Goal: Contribute content

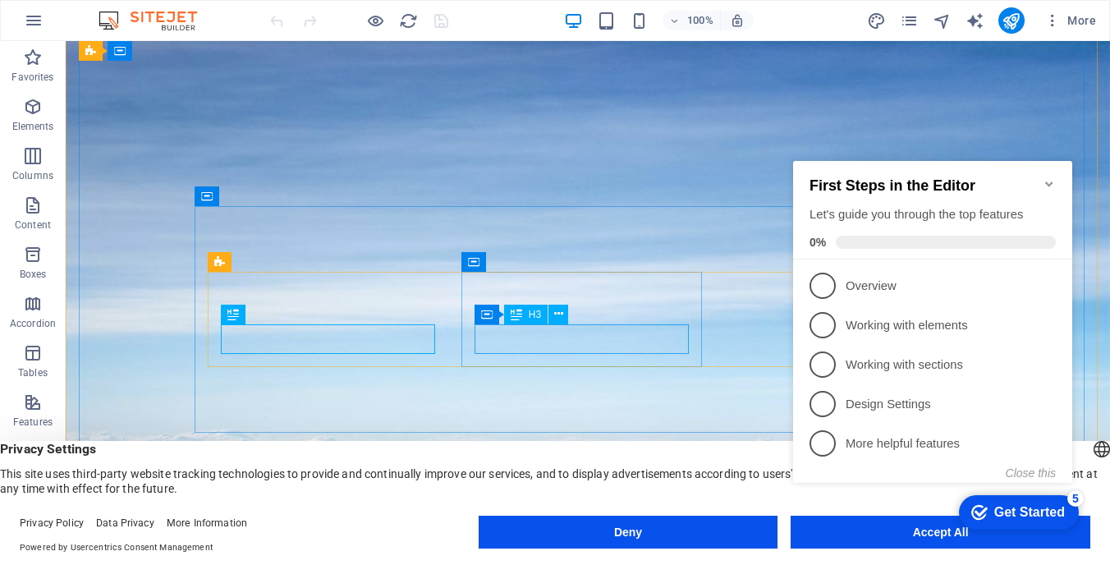
scroll to position [456, 0]
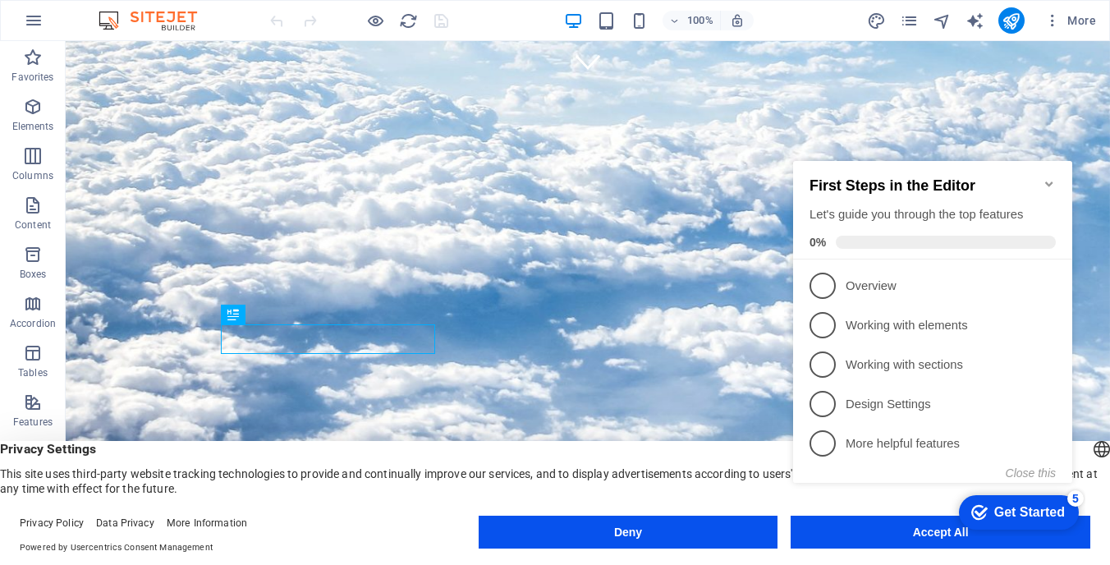
click div "checkmark Get Started 5 First Steps in the Editor Let's guide you through the t…"
click at [1047, 181] on icon "Minimize checklist" at bounding box center [1048, 183] width 7 height 5
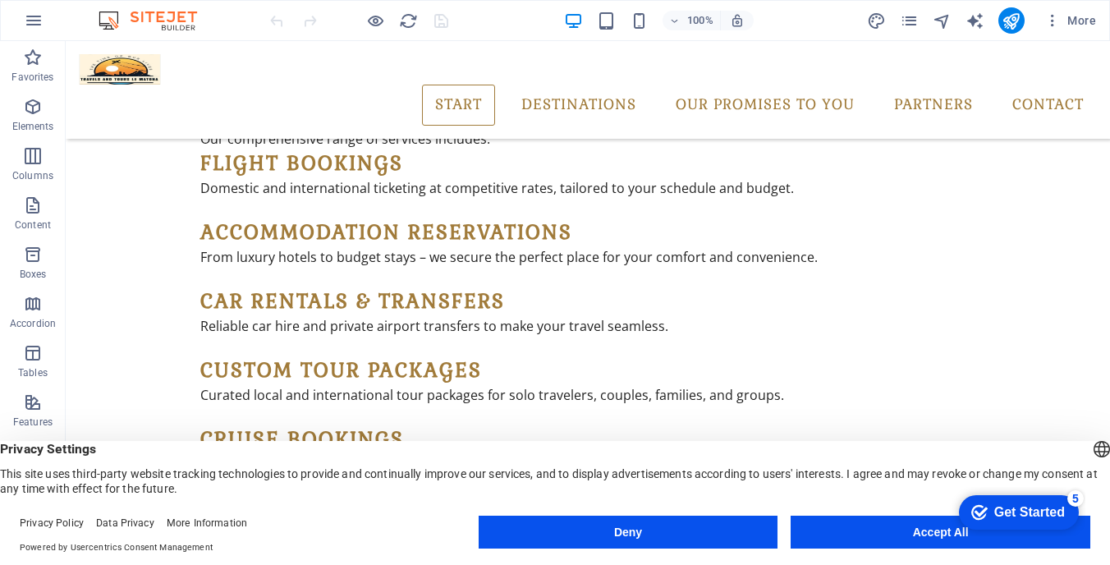
scroll to position [1349, 0]
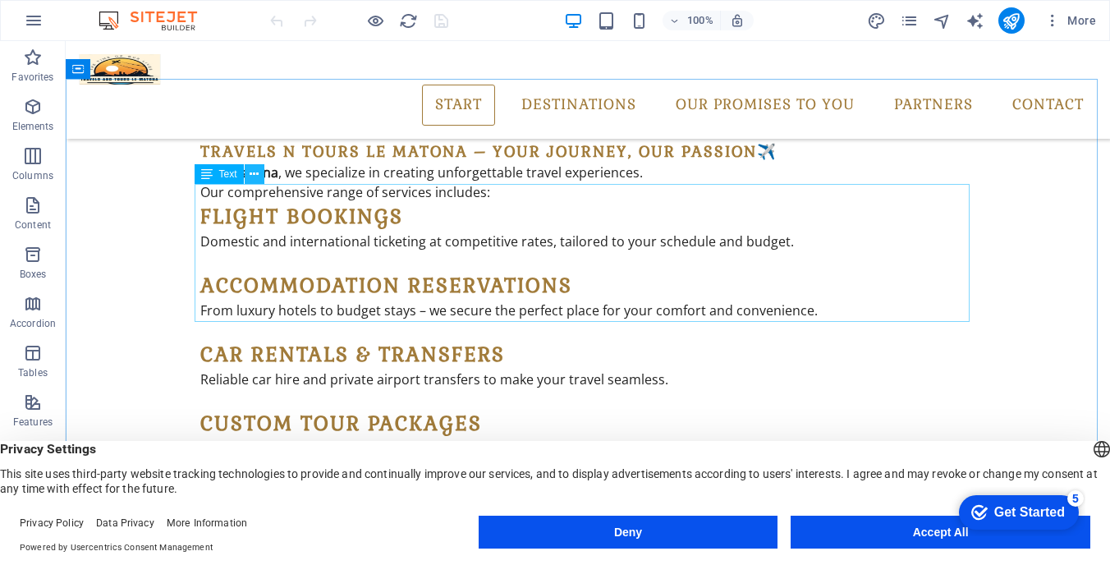
click at [257, 175] on icon at bounding box center [254, 174] width 9 height 17
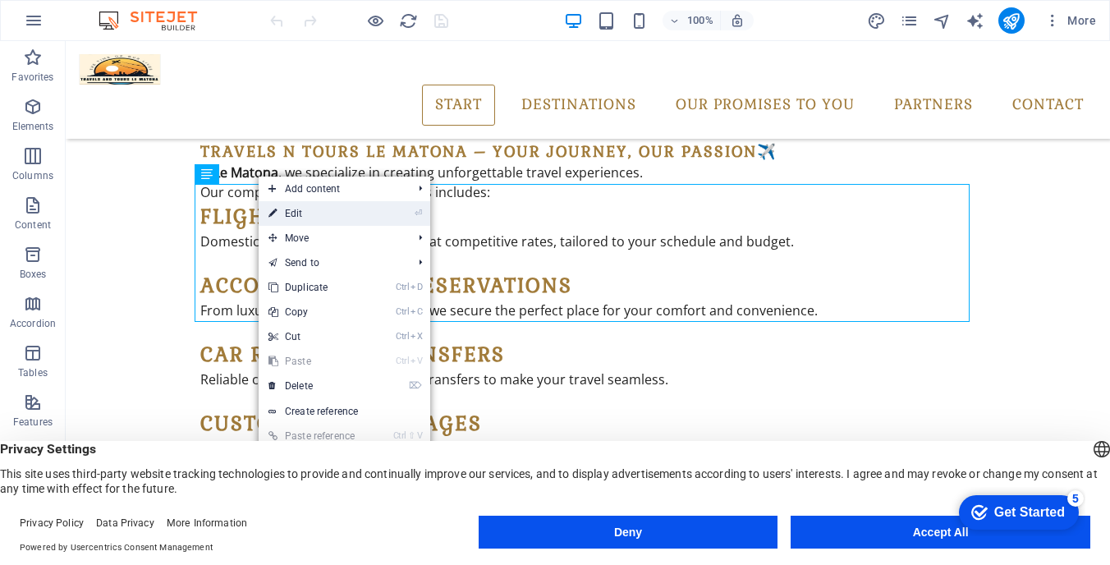
click at [296, 213] on link "⏎ Edit" at bounding box center [314, 213] width 110 height 25
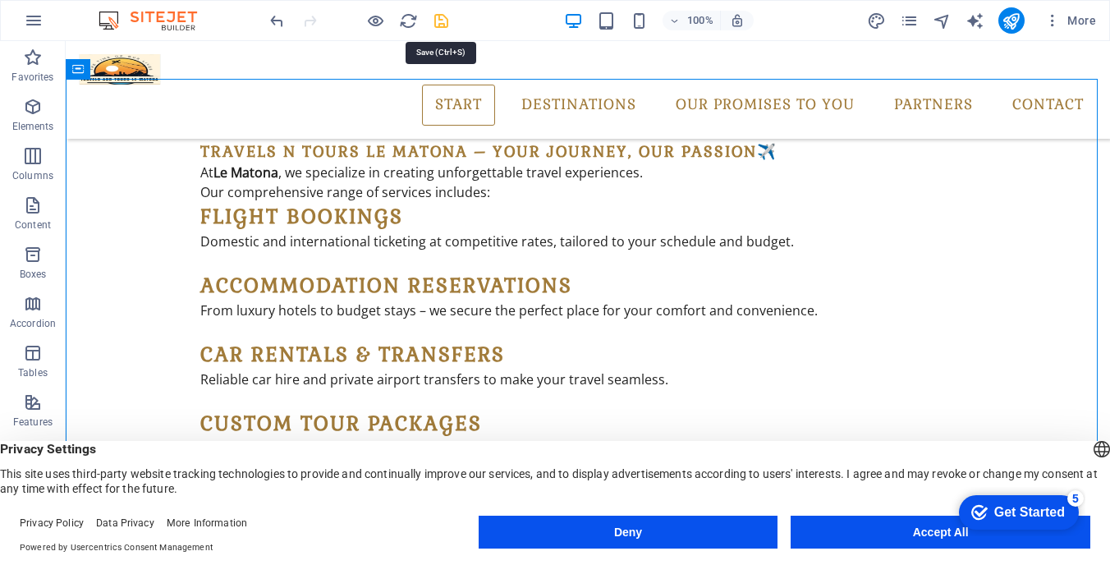
click at [446, 23] on icon "save" at bounding box center [441, 20] width 19 height 19
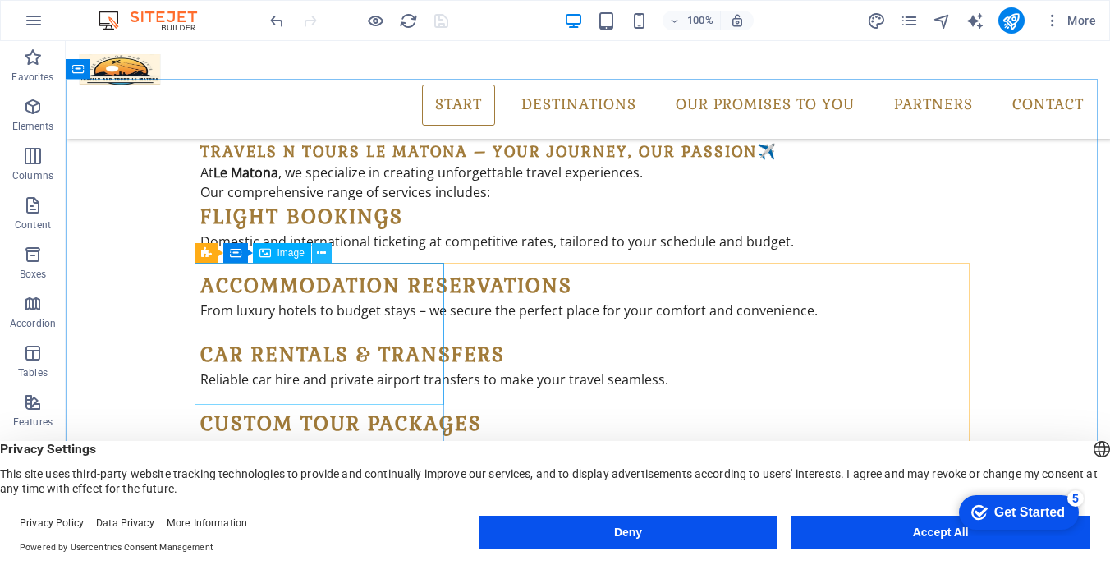
click at [324, 256] on icon at bounding box center [321, 253] width 9 height 17
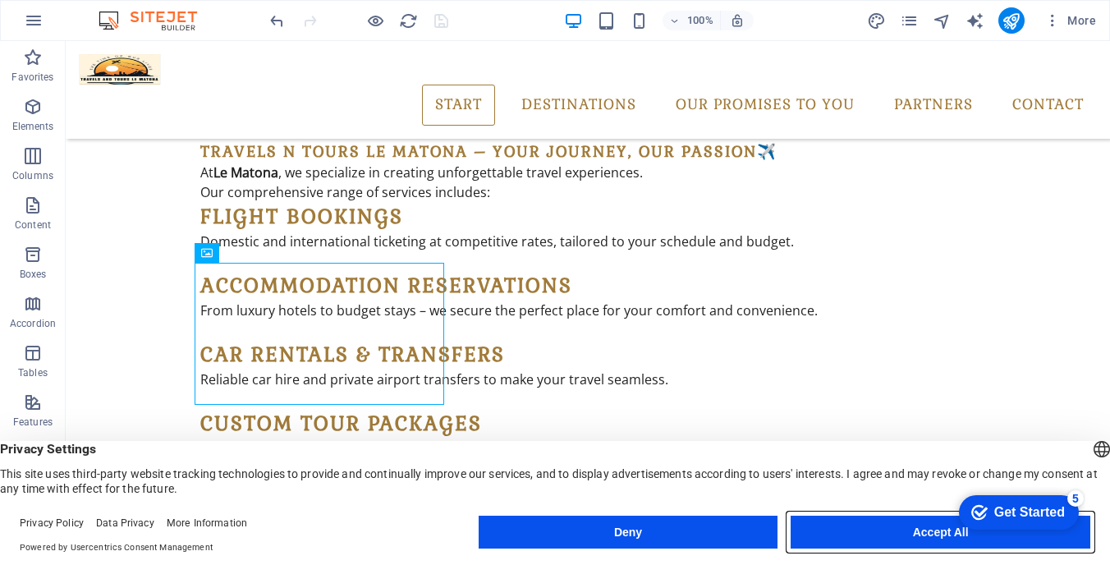
click at [847, 520] on button "Accept All" at bounding box center [940, 531] width 300 height 33
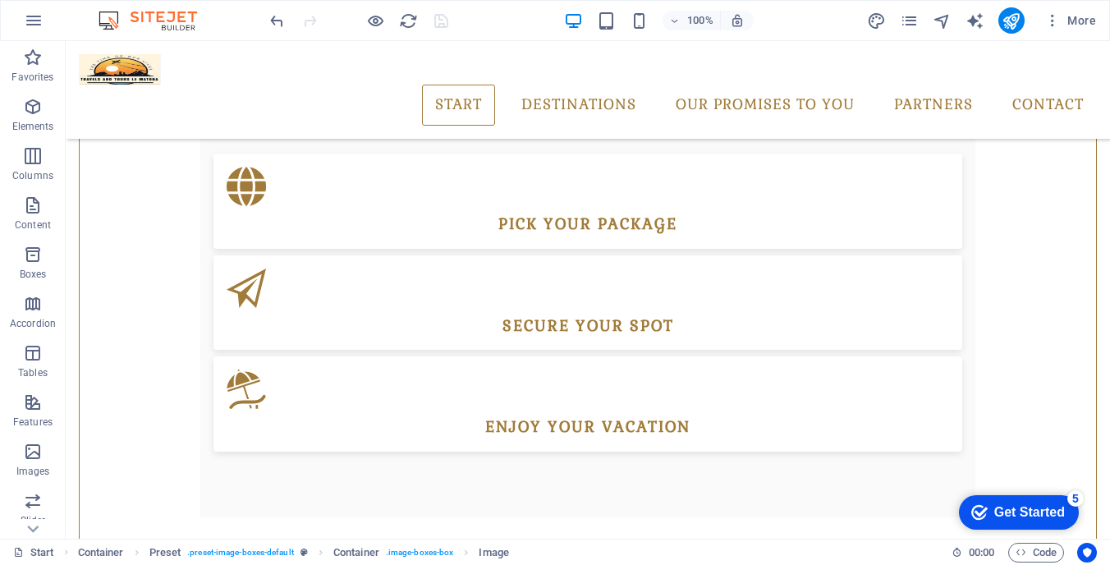
scroll to position [753, 0]
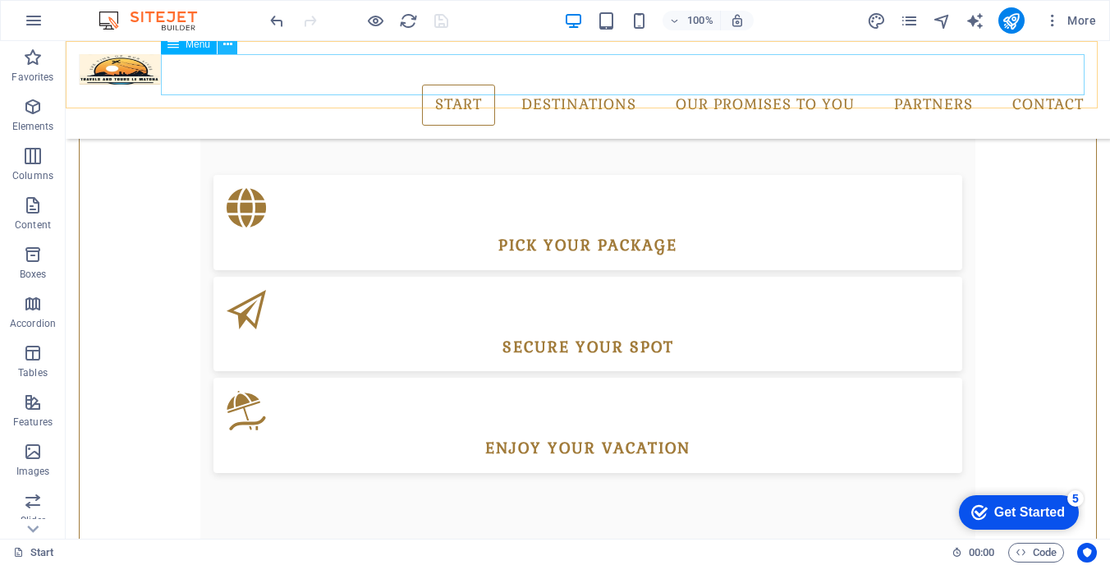
click at [229, 51] on icon at bounding box center [227, 44] width 9 height 17
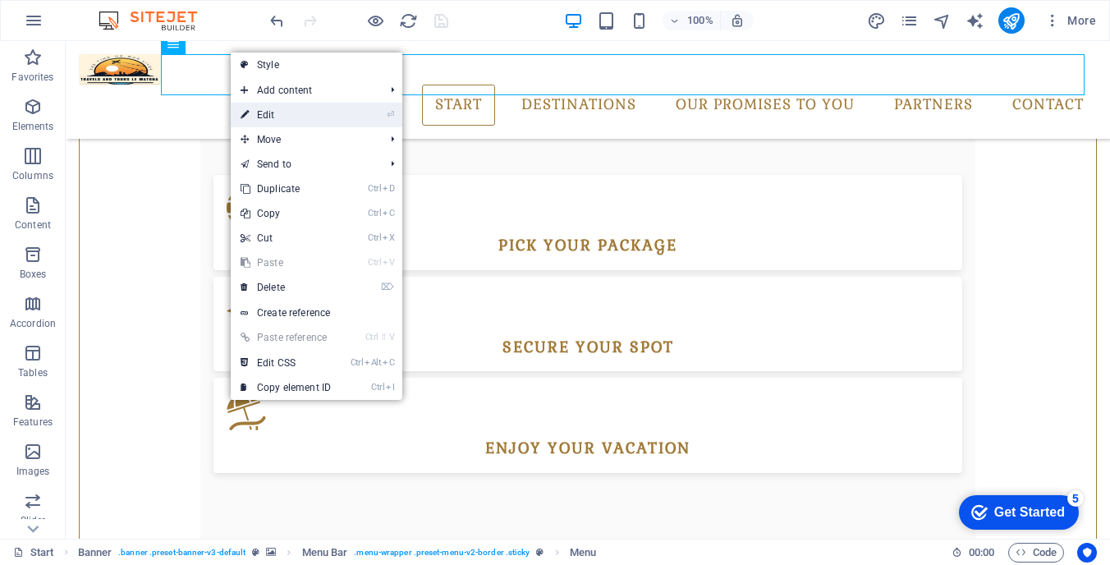
click at [267, 108] on link "⏎ Edit" at bounding box center [286, 115] width 110 height 25
select select "1"
select select
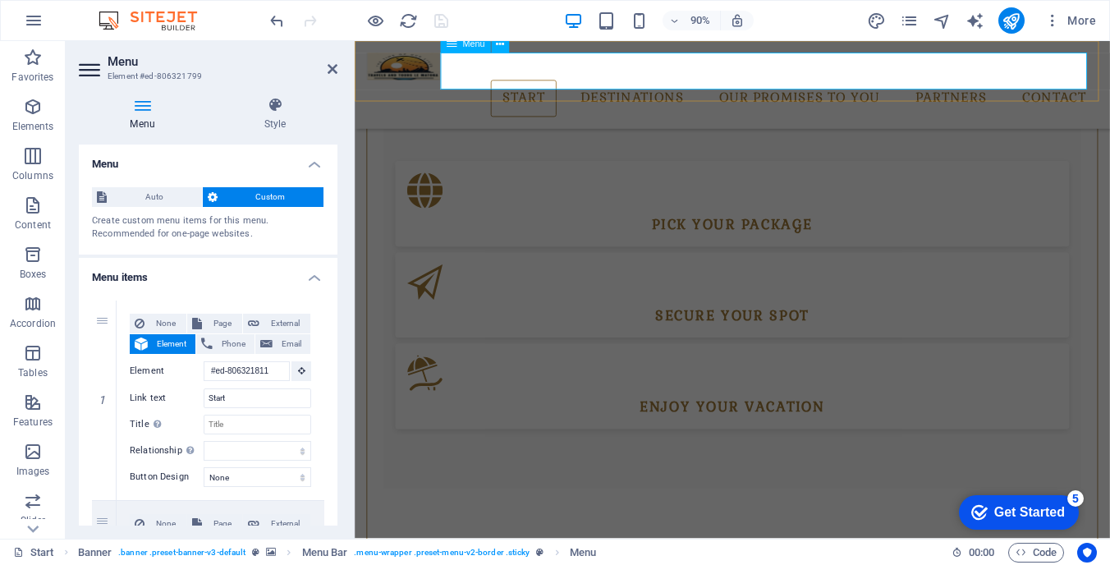
click at [969, 85] on nav "Start Destinations Monthly Specials All Destinations Our promises to you Partne…" at bounding box center [774, 105] width 813 height 41
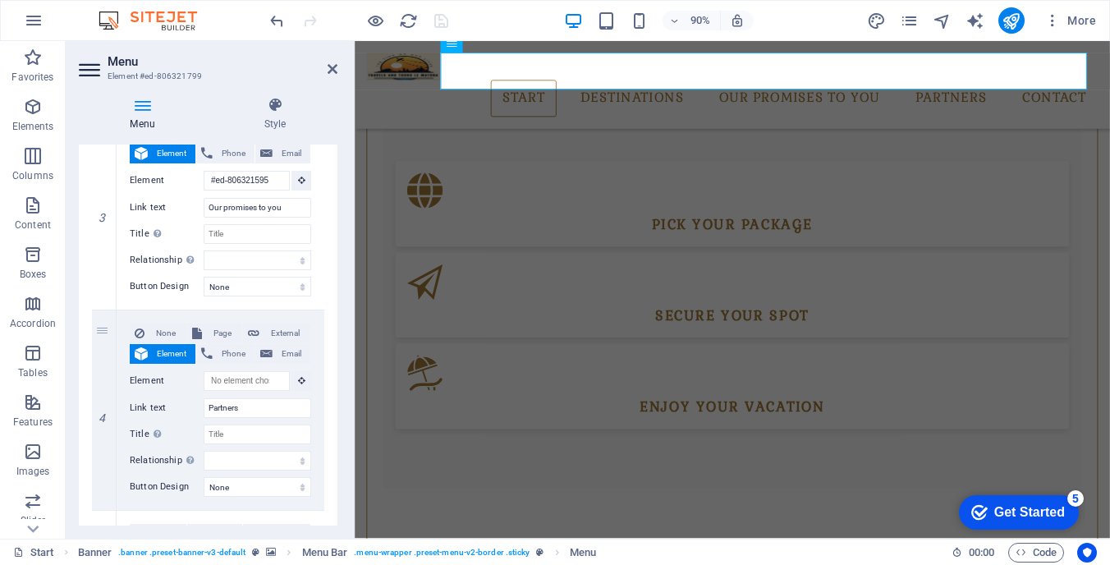
scroll to position [1094, 0]
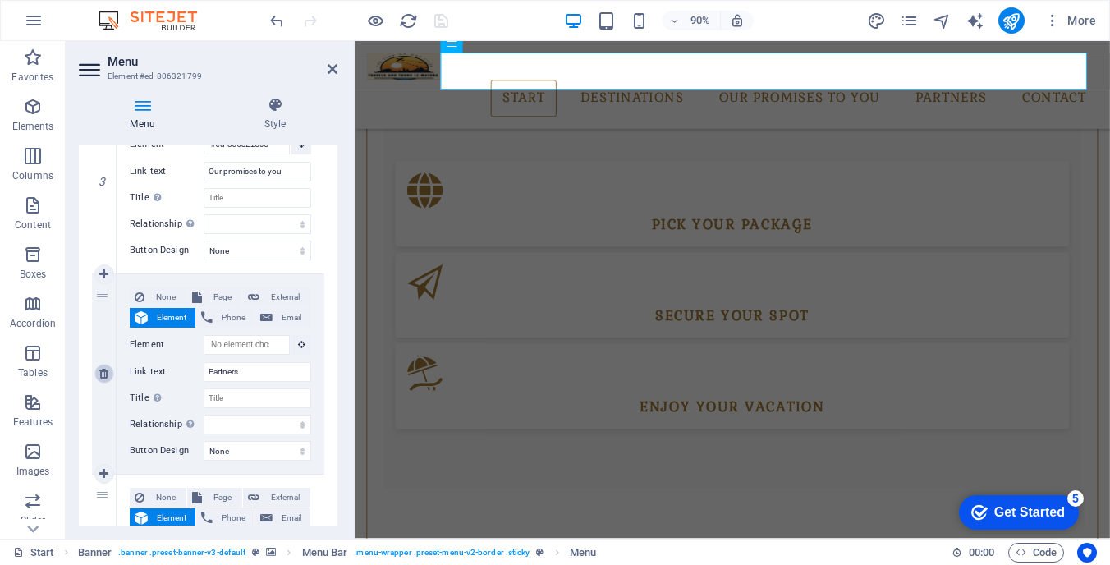
click at [105, 376] on icon at bounding box center [103, 373] width 9 height 11
select select
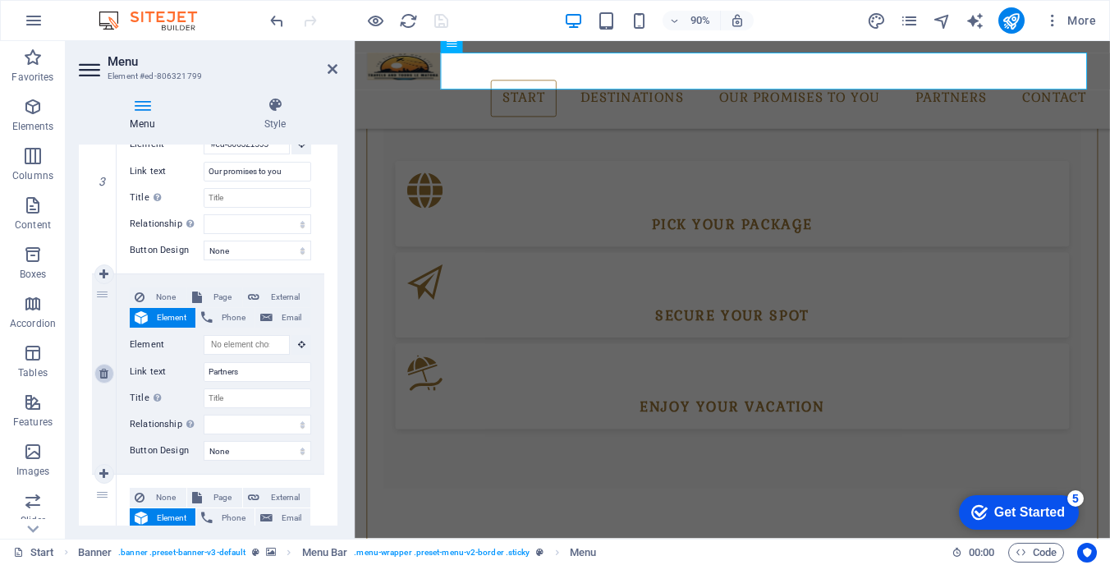
select select
type input "#ed-806321655"
type input "Contact"
select select
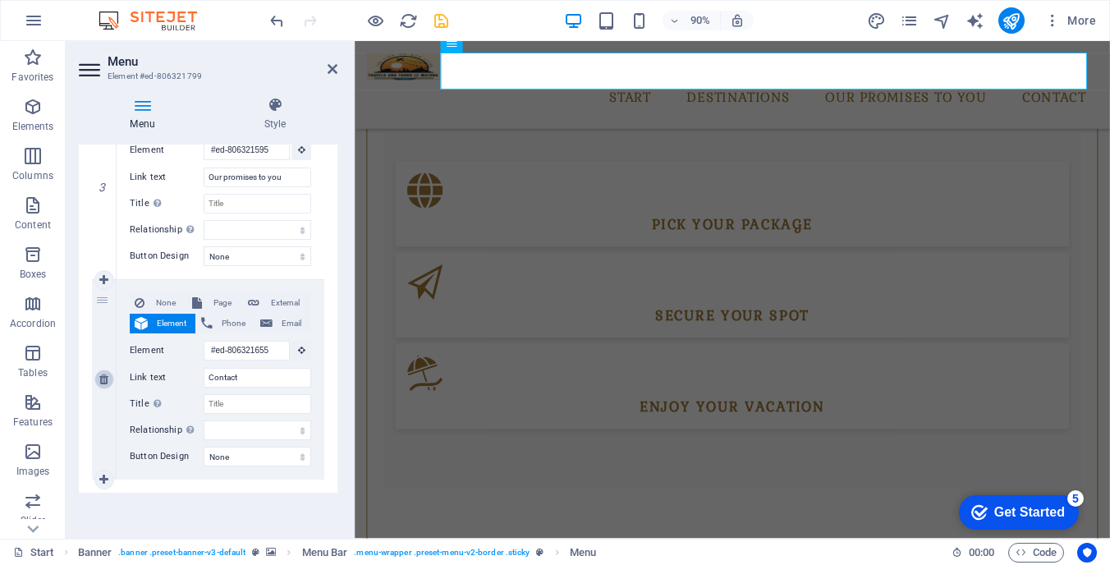
scroll to position [1088, 0]
click at [439, 16] on icon "save" at bounding box center [441, 20] width 19 height 19
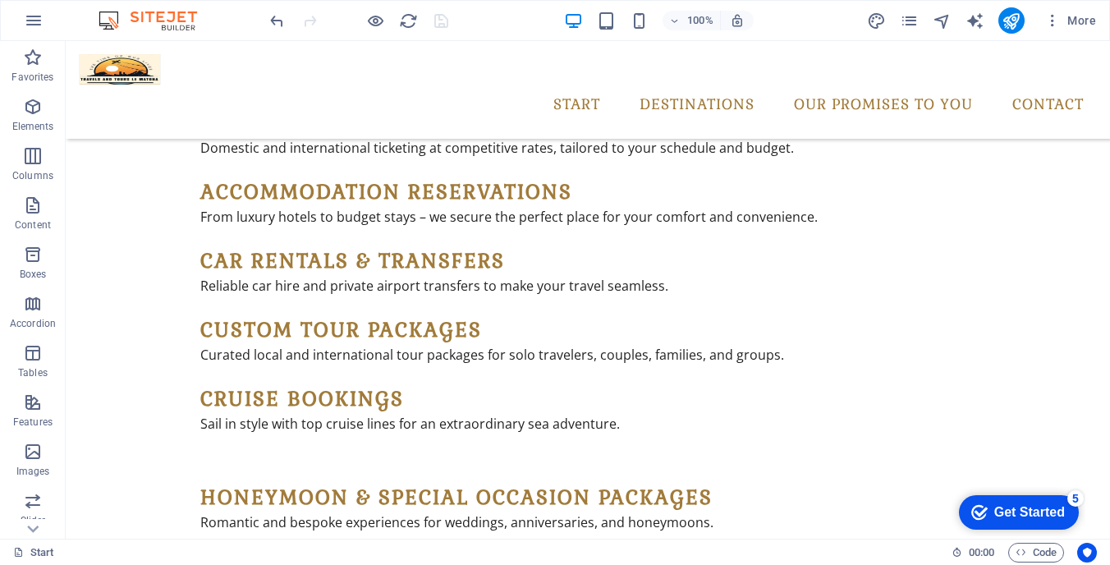
scroll to position [1380, 0]
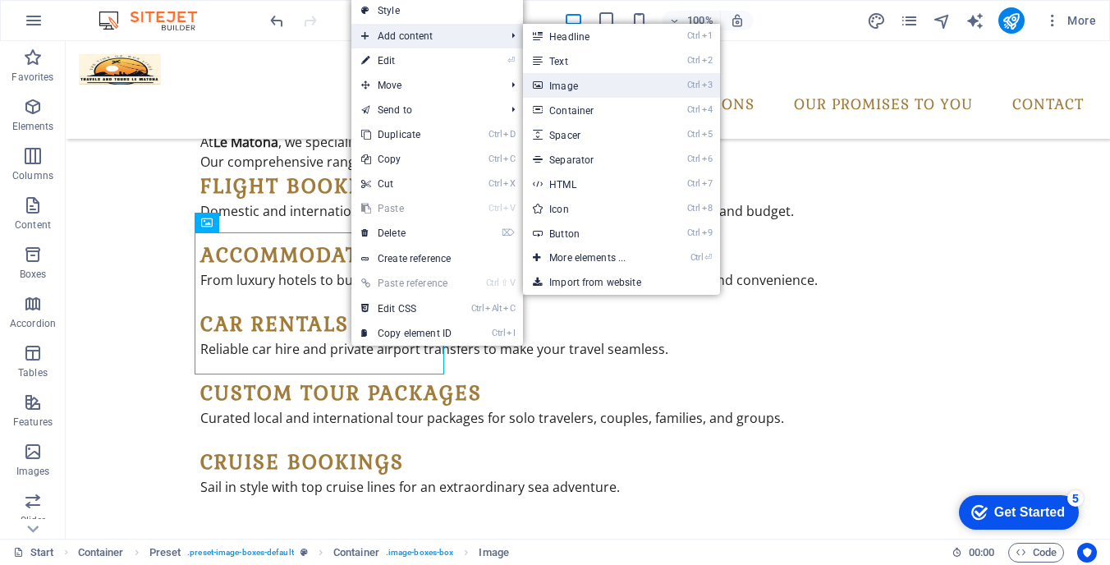
click at [553, 82] on link "Ctrl 3 Image" at bounding box center [590, 85] width 135 height 25
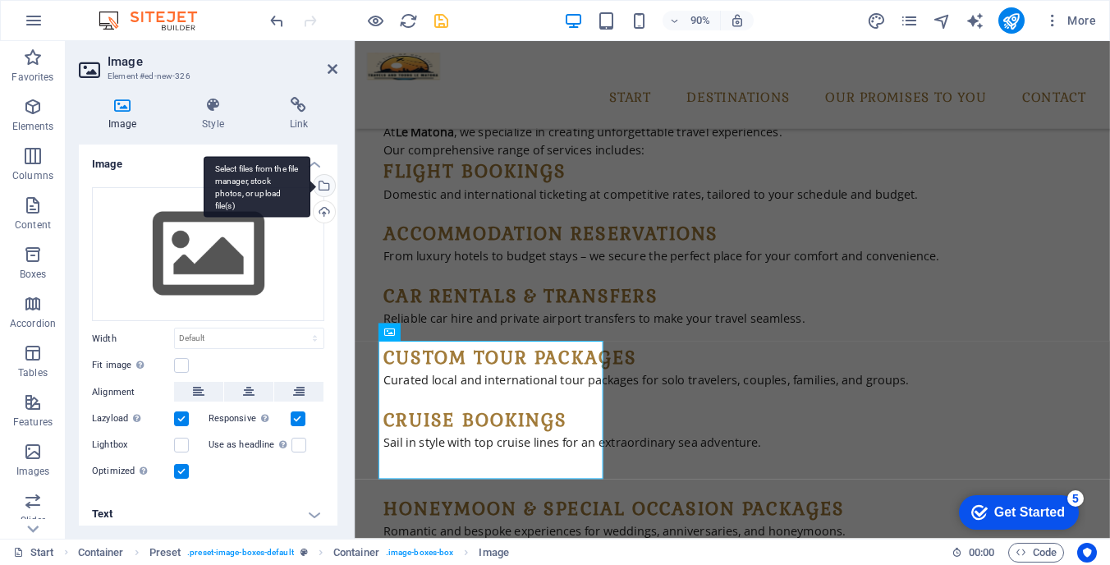
click at [324, 182] on div "Select files from the file manager, stock photos, or upload file(s)" at bounding box center [322, 187] width 25 height 25
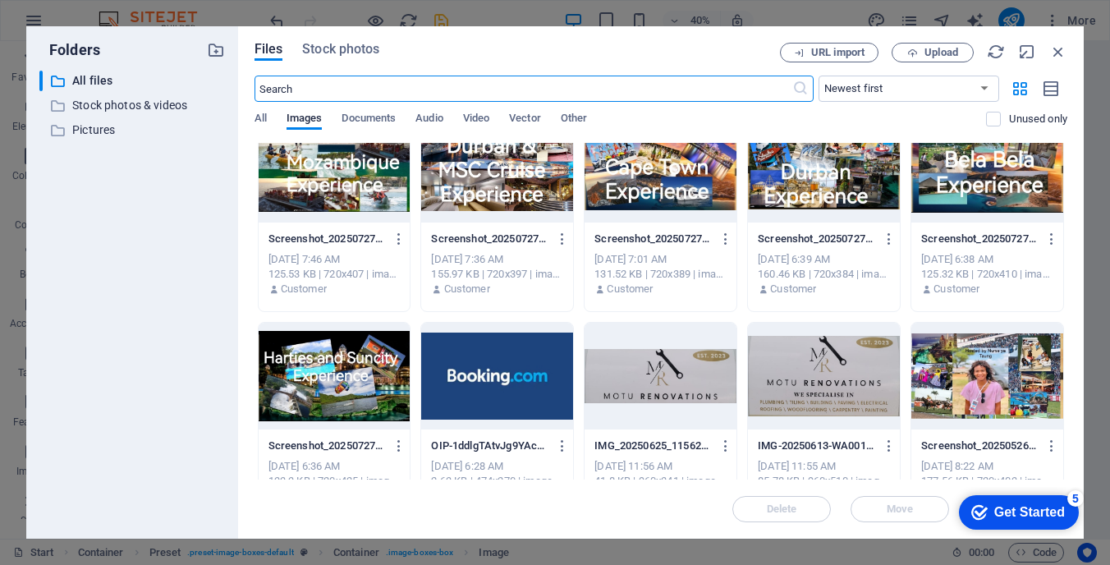
scroll to position [459, 0]
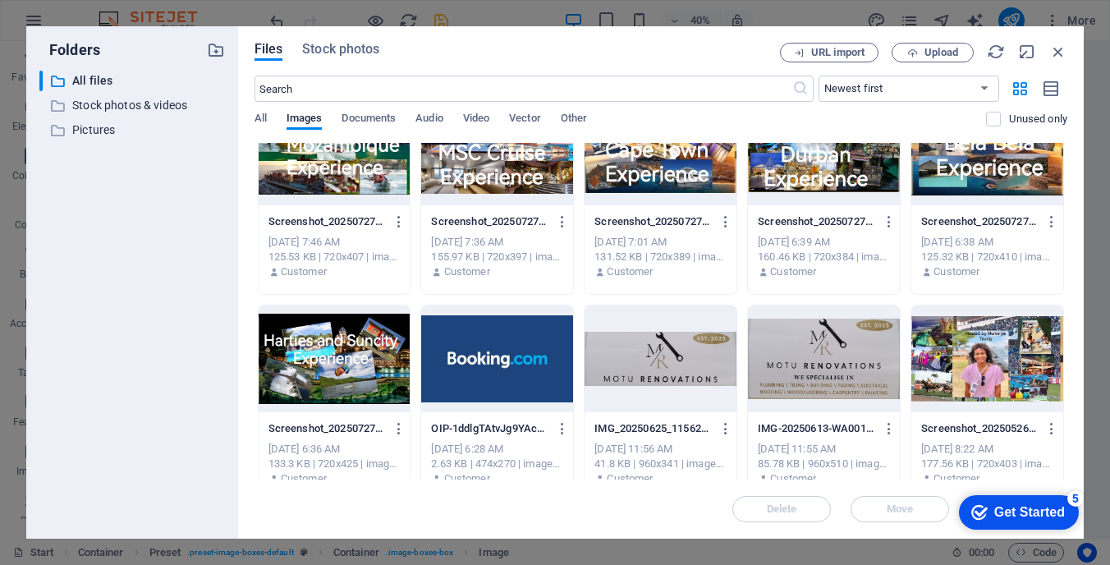
click at [387, 354] on div at bounding box center [335, 358] width 152 height 107
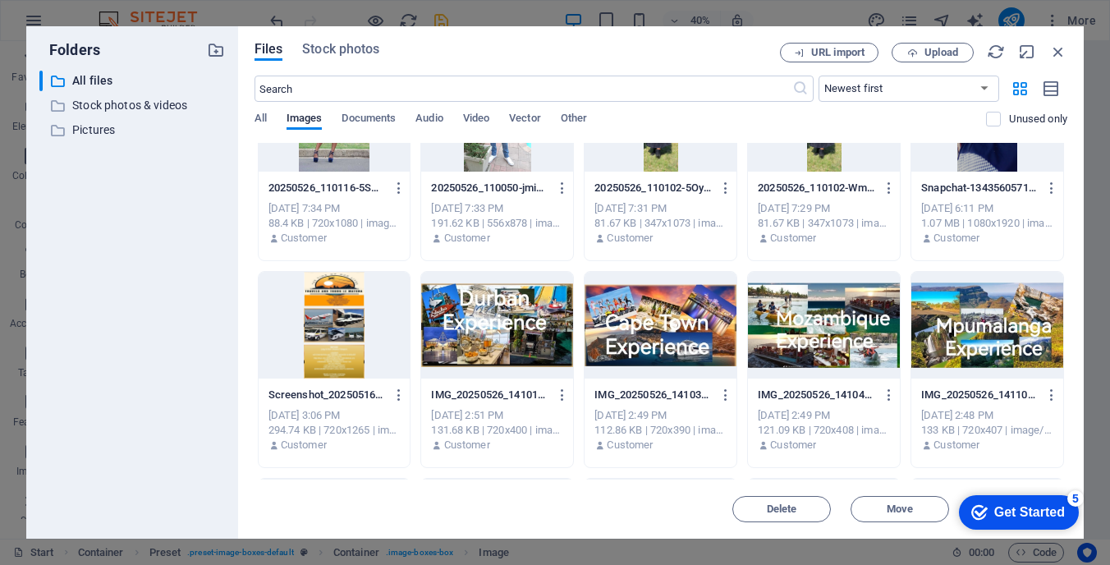
scroll to position [1933, 0]
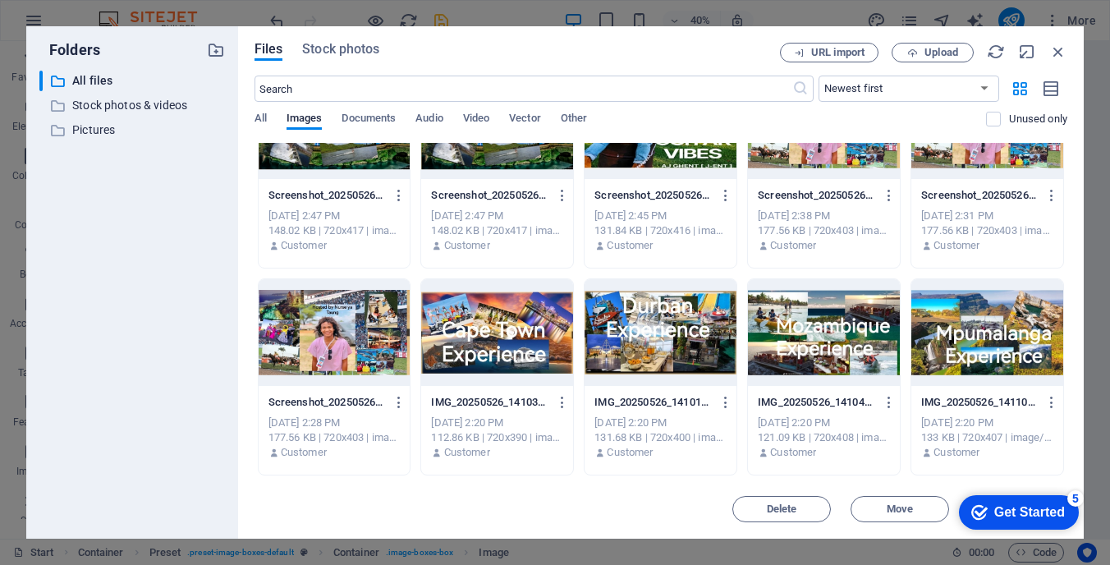
drag, startPoint x: 1067, startPoint y: 363, endPoint x: 1067, endPoint y: 433, distance: 69.8
click at [1067, 433] on div "Files Stock photos URL import Upload ​ Newest first Oldest first Name (A-Z) Nam…" at bounding box center [660, 282] width 845 height 512
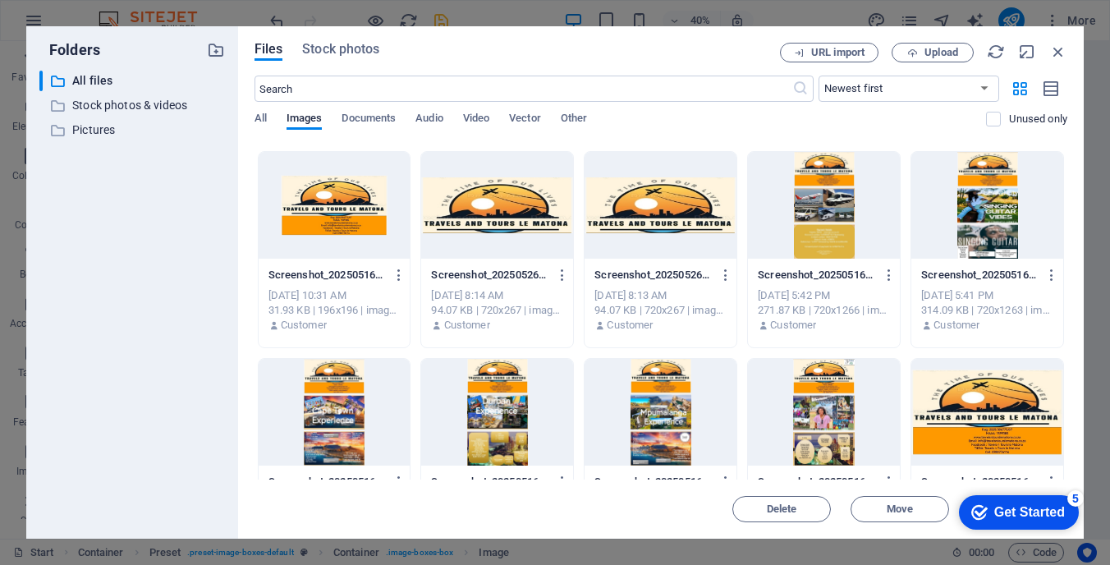
scroll to position [2756, 0]
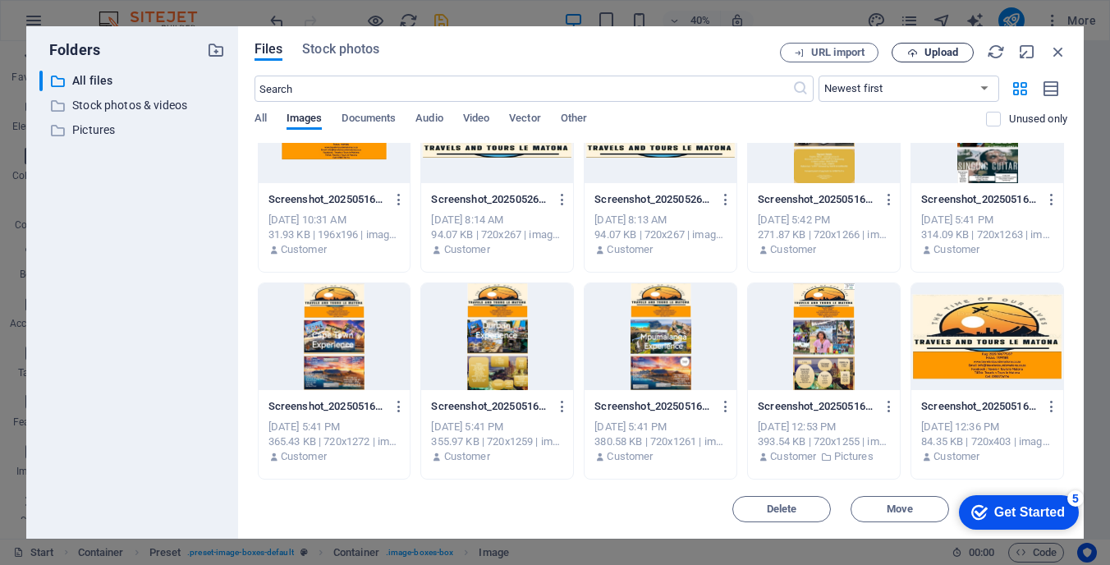
click at [950, 51] on span "Upload" at bounding box center [941, 53] width 34 height 10
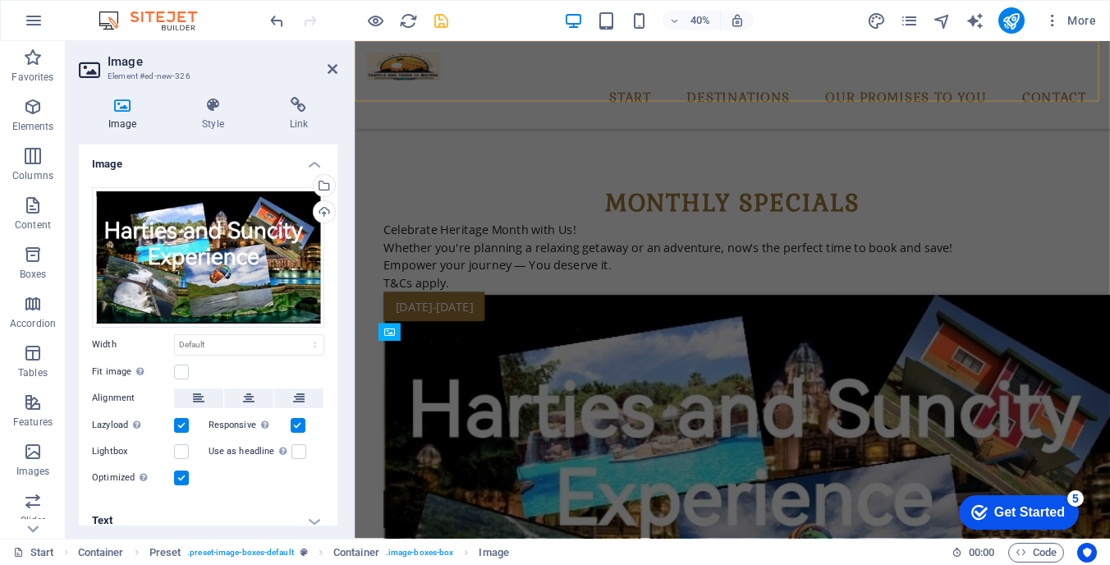
scroll to position [1380, 0]
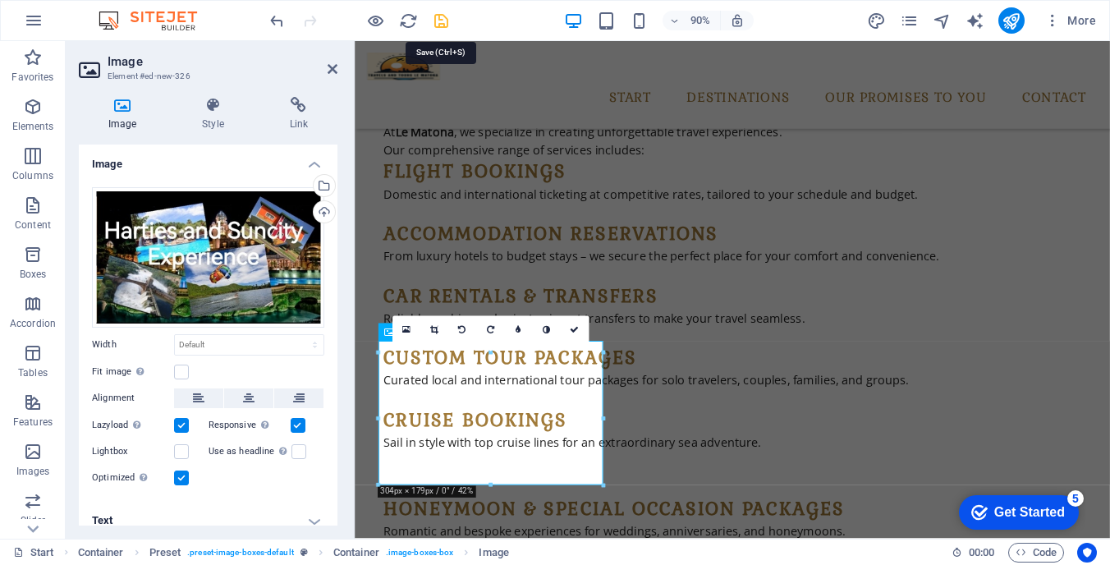
click at [439, 16] on icon "save" at bounding box center [441, 20] width 19 height 19
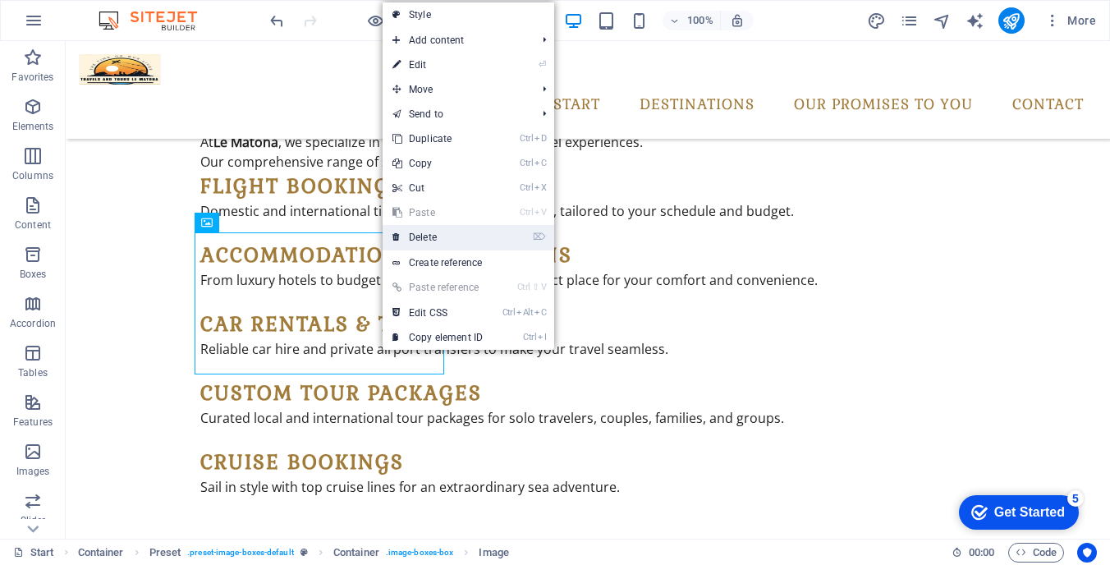
click at [420, 240] on link "⌦ Delete" at bounding box center [437, 237] width 110 height 25
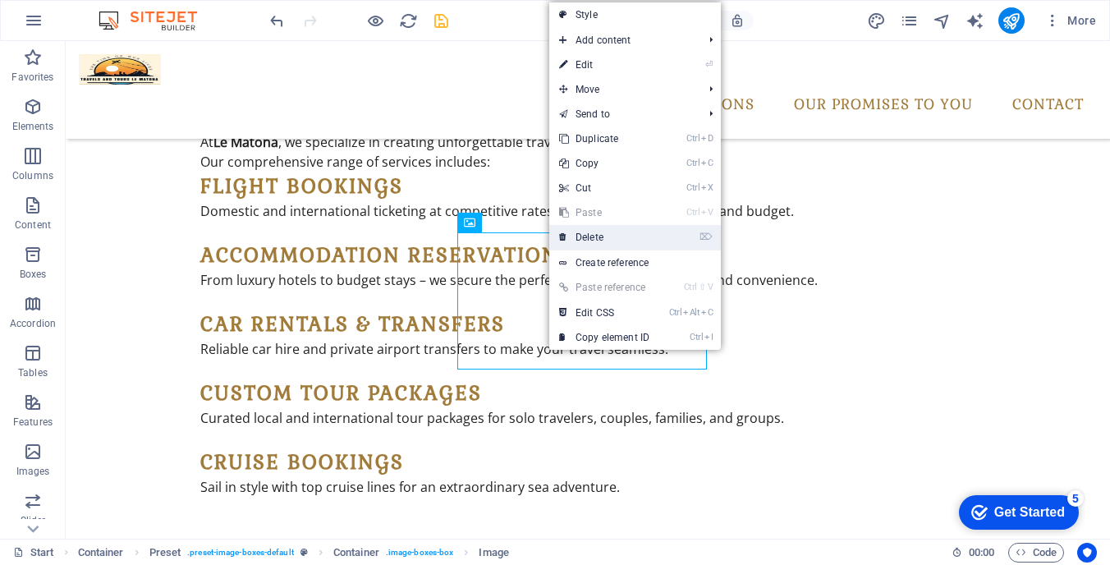
click at [616, 235] on link "⌦ Delete" at bounding box center [604, 237] width 110 height 25
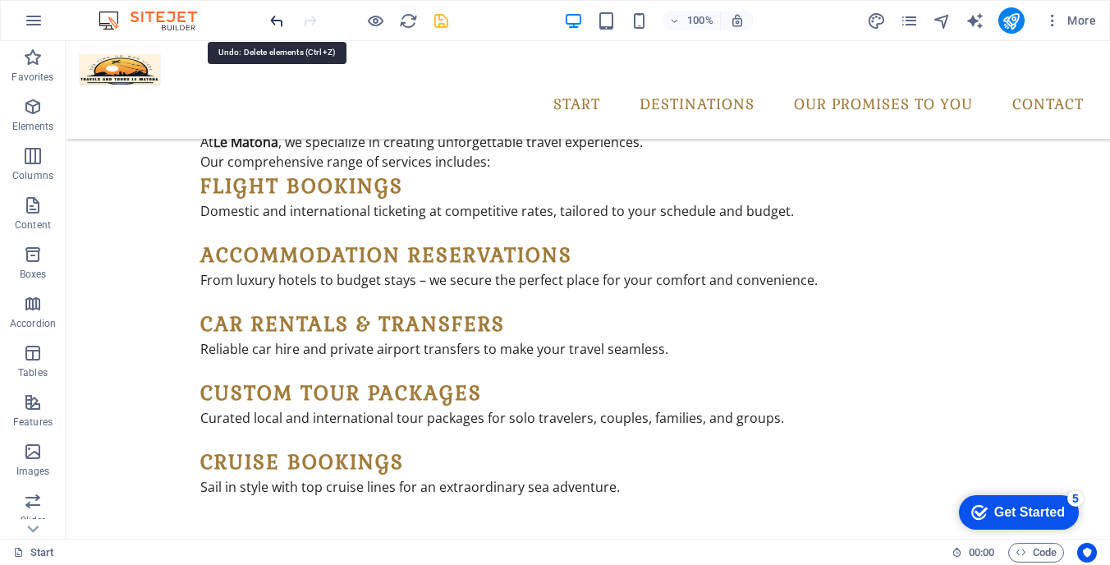
click at [273, 18] on icon "undo" at bounding box center [277, 20] width 19 height 19
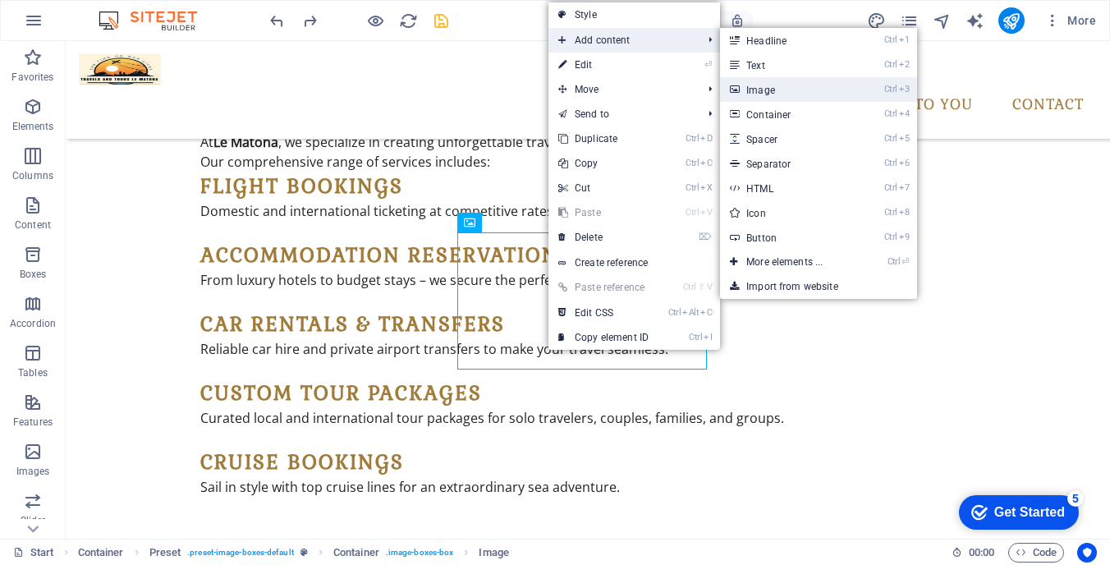
click at [773, 85] on link "Ctrl 3 Image" at bounding box center [787, 89] width 135 height 25
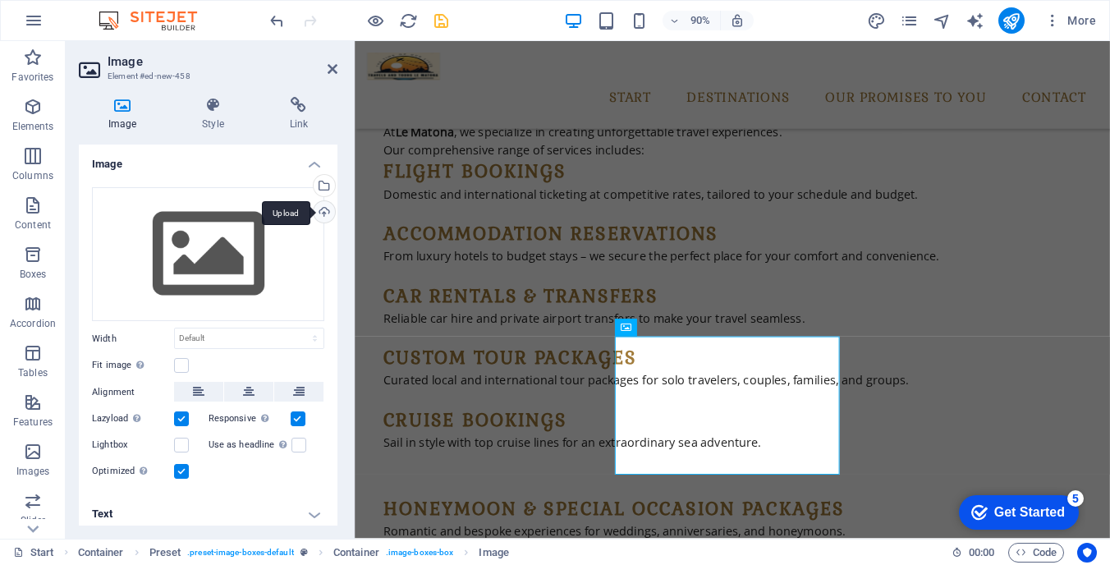
click at [323, 211] on div "Upload" at bounding box center [322, 213] width 25 height 25
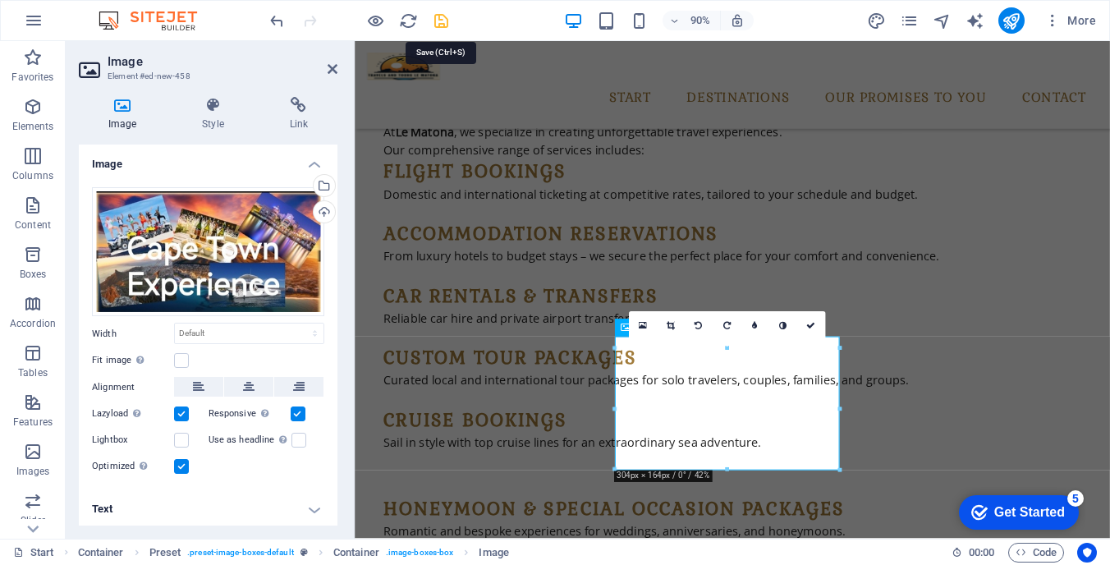
click at [446, 18] on icon "save" at bounding box center [441, 20] width 19 height 19
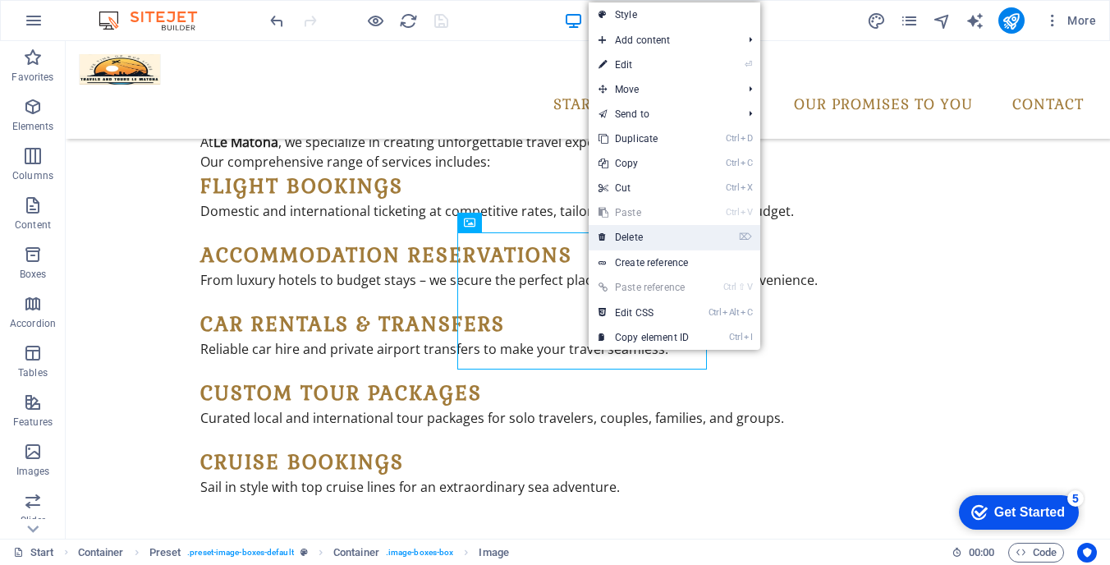
click at [657, 230] on link "⌦ Delete" at bounding box center [643, 237] width 110 height 25
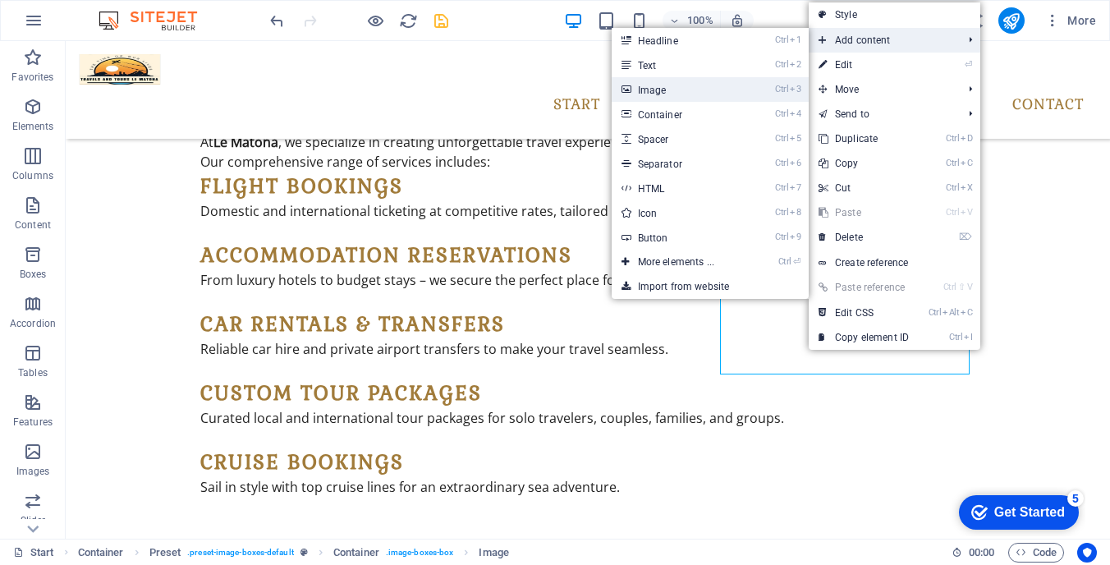
click at [697, 91] on link "Ctrl 3 Image" at bounding box center [678, 89] width 135 height 25
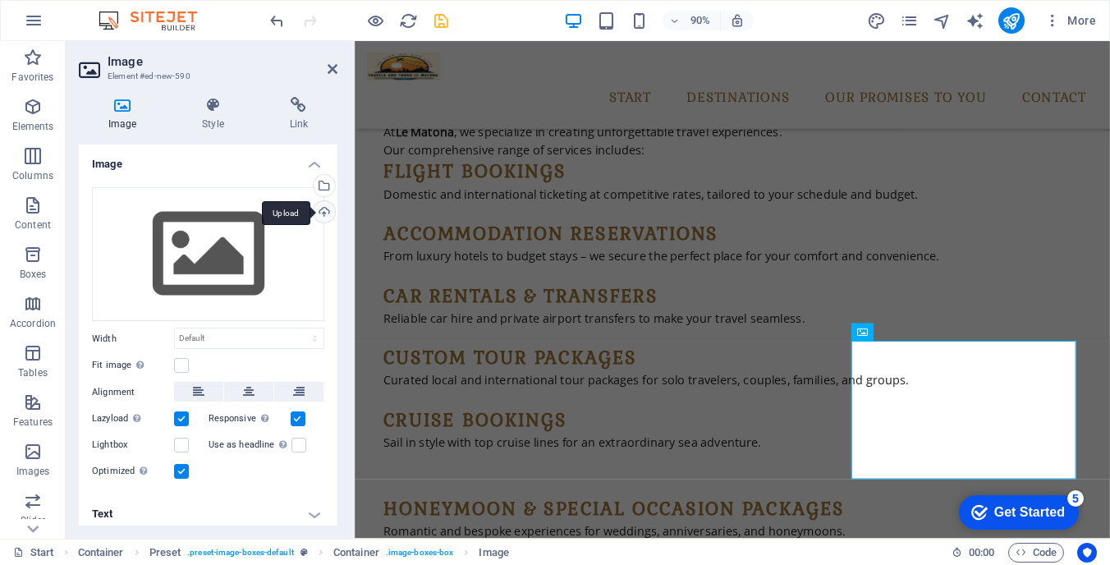
click at [321, 212] on div "Upload" at bounding box center [322, 213] width 25 height 25
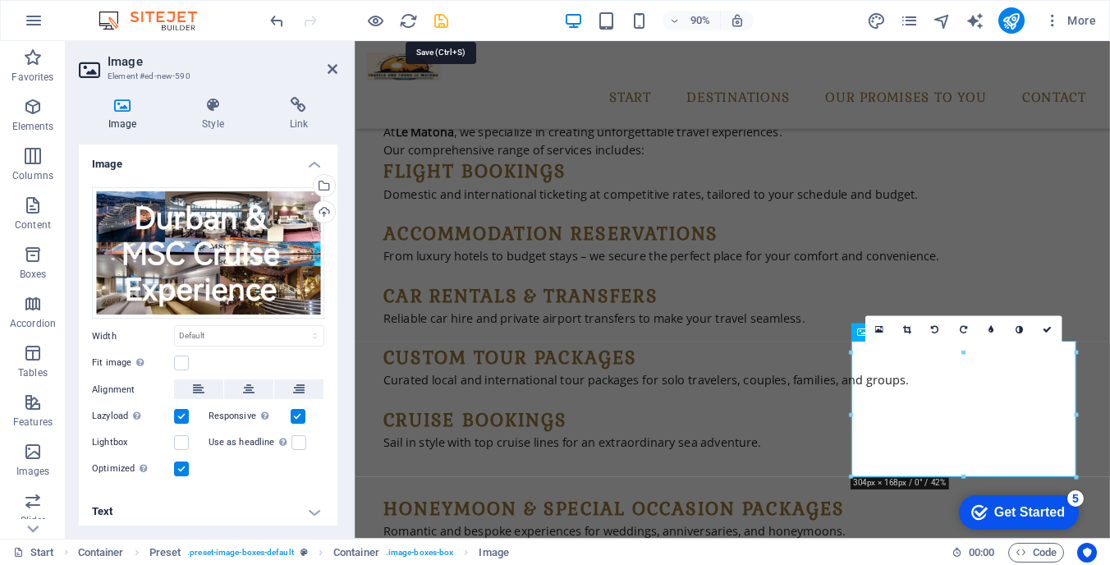
click at [438, 21] on icon "save" at bounding box center [441, 20] width 19 height 19
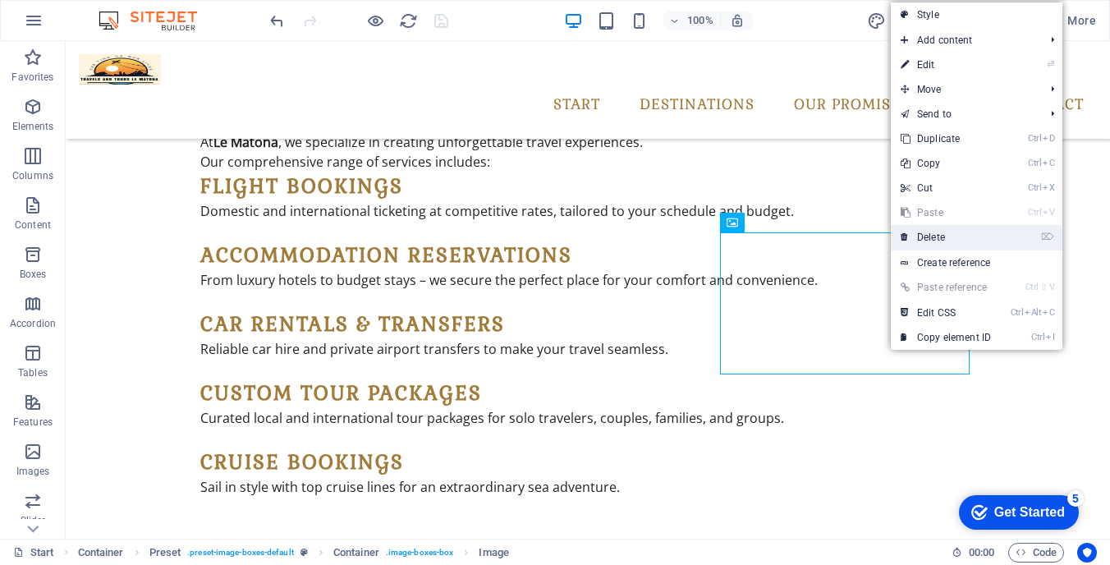
click at [941, 236] on link "⌦ Delete" at bounding box center [946, 237] width 110 height 25
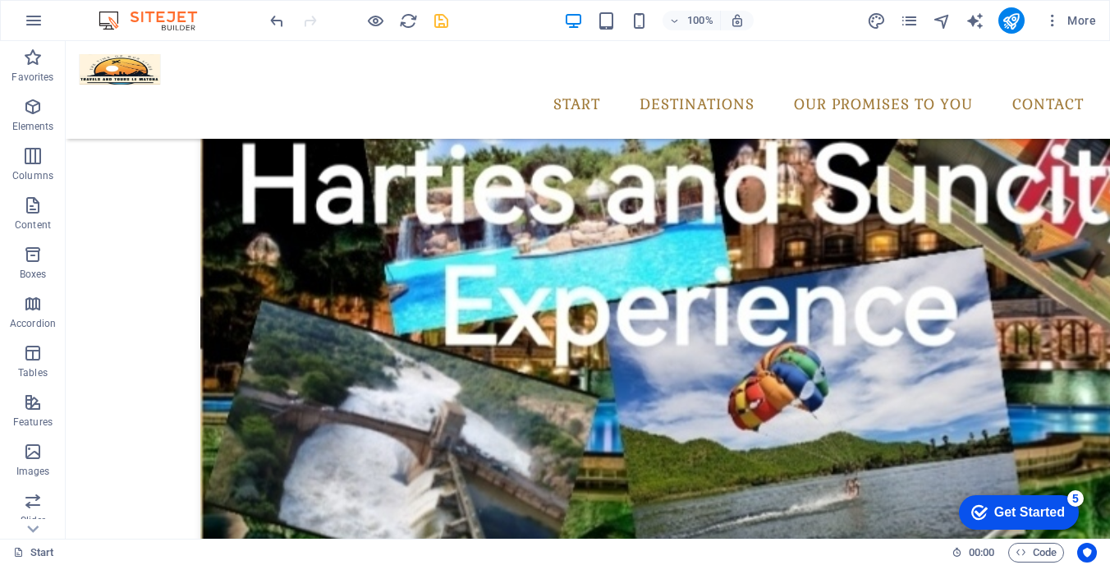
scroll to position [2387, 0]
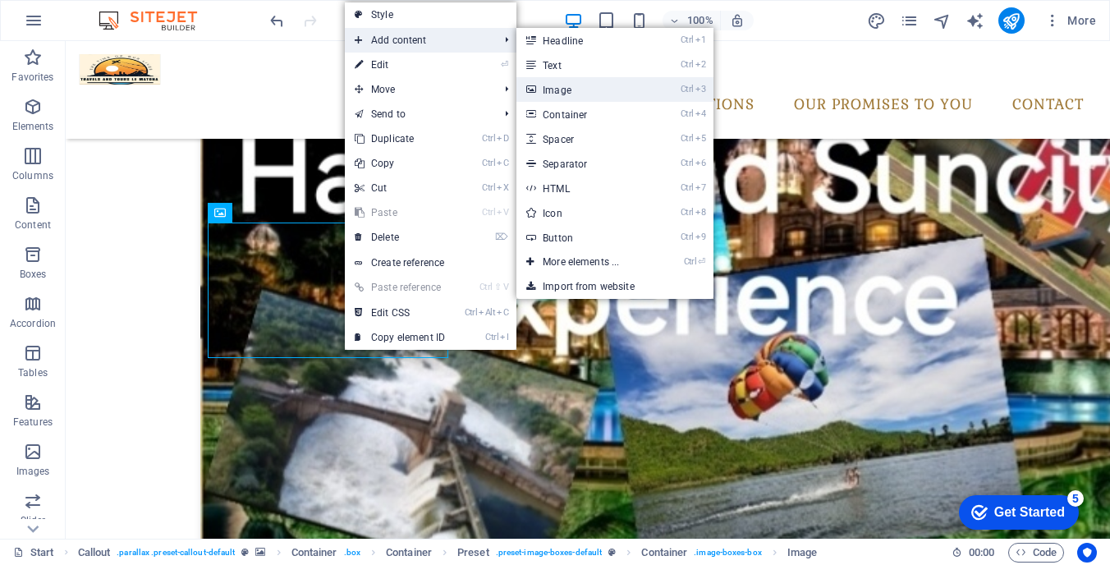
click at [572, 90] on link "Ctrl 3 Image" at bounding box center [583, 89] width 135 height 25
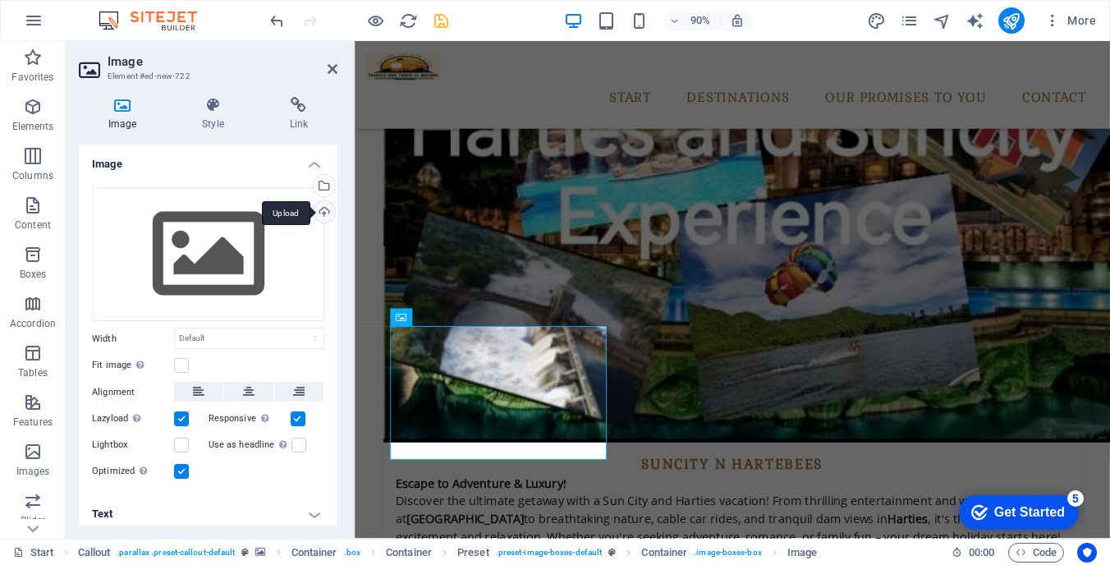
click at [318, 212] on div "Upload" at bounding box center [322, 213] width 25 height 25
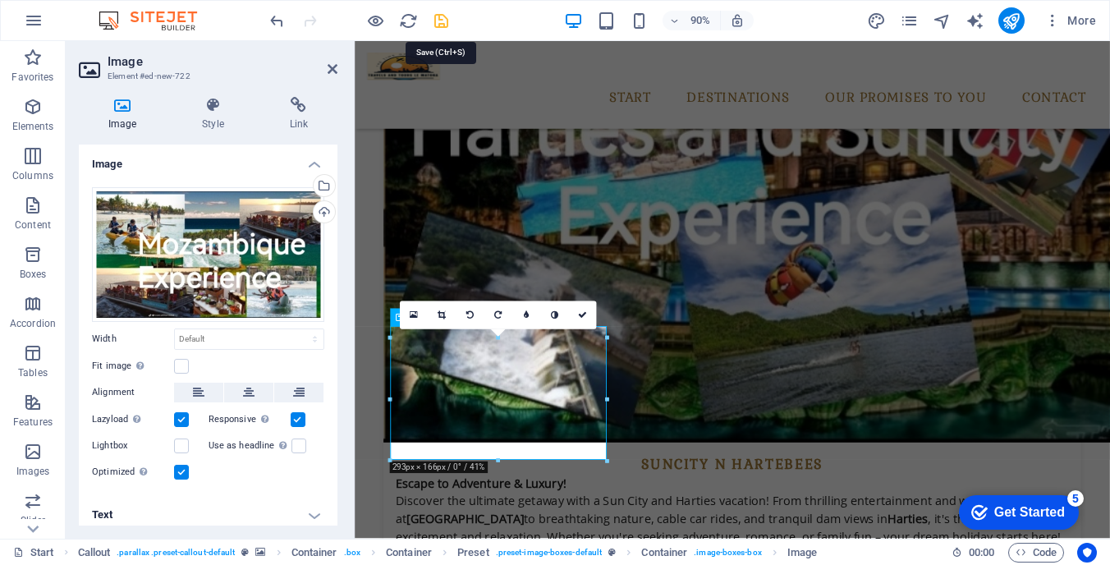
click at [437, 18] on icon "save" at bounding box center [441, 20] width 19 height 19
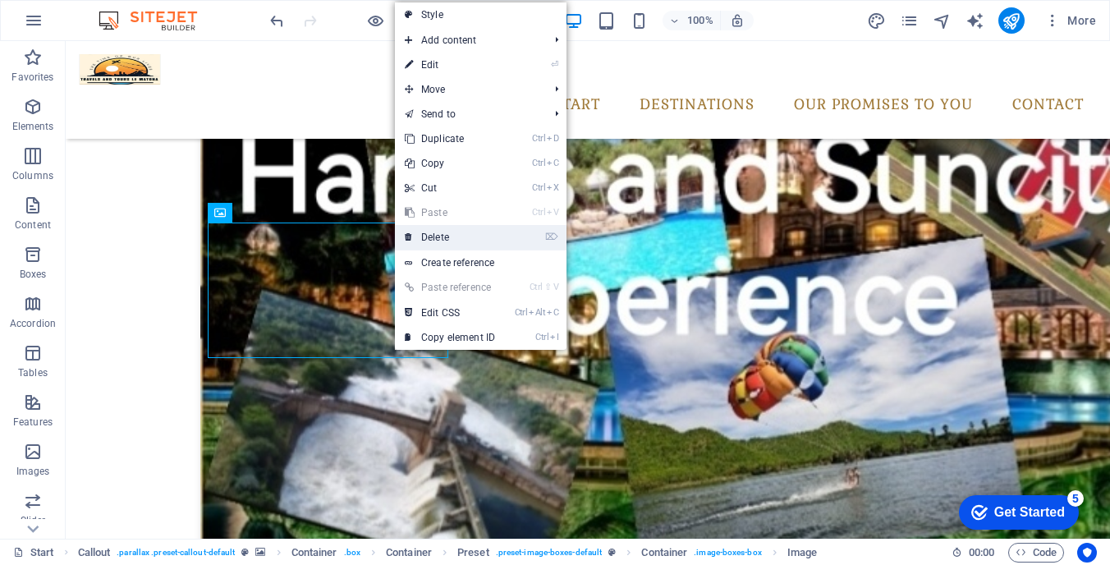
click at [433, 229] on link "⌦ Delete" at bounding box center [450, 237] width 110 height 25
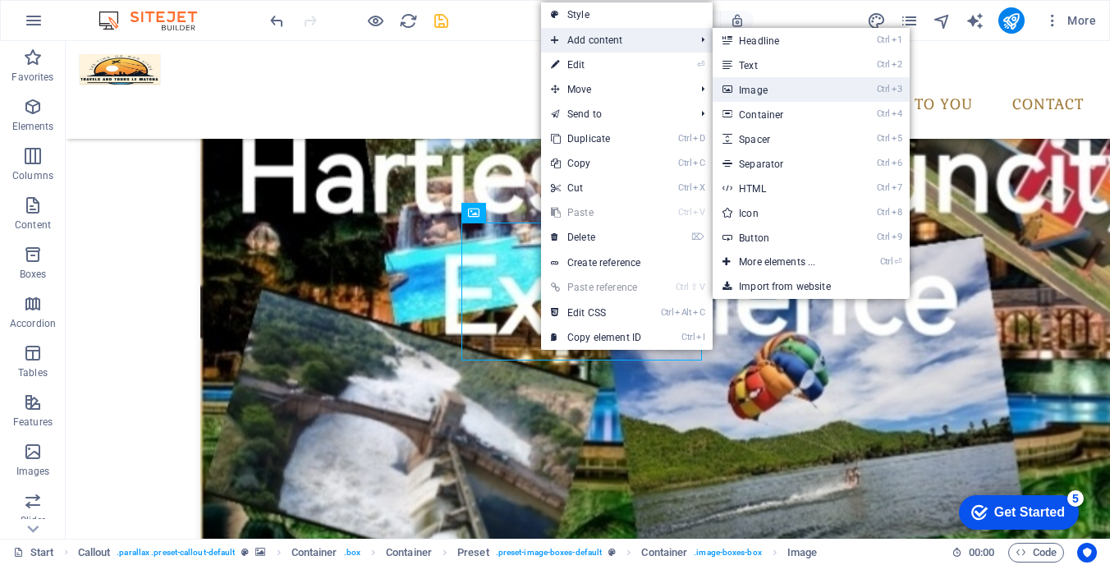
click at [753, 84] on link "Ctrl 3 Image" at bounding box center [779, 89] width 135 height 25
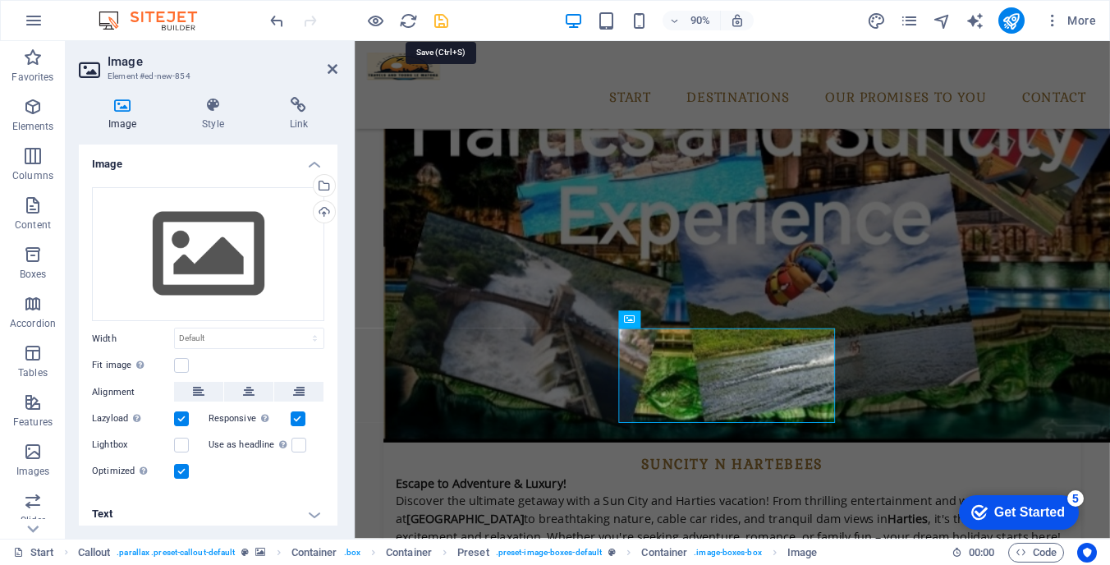
click at [440, 22] on icon "save" at bounding box center [441, 20] width 19 height 19
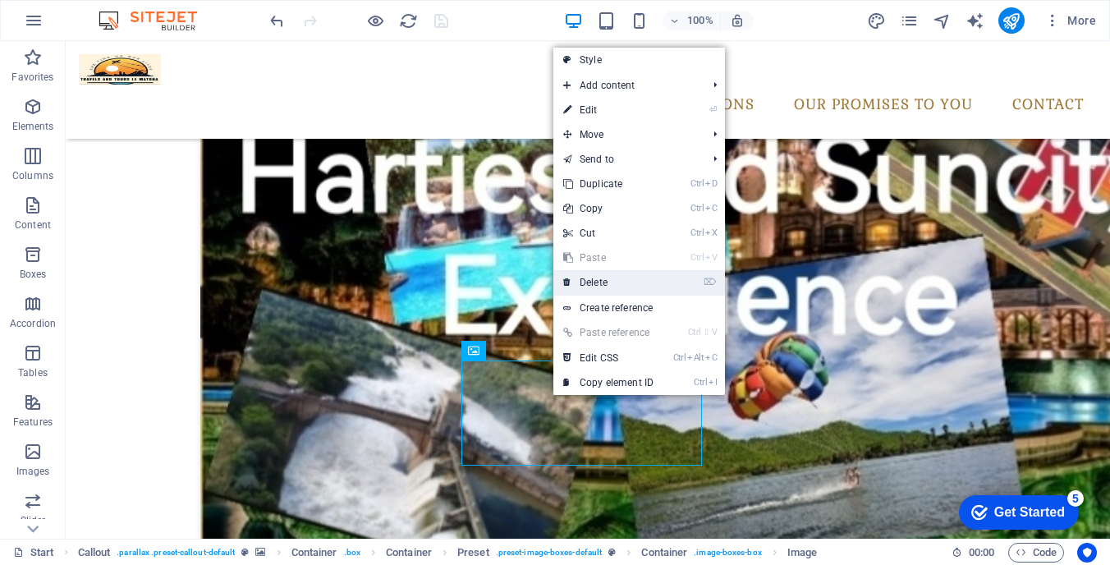
click at [588, 277] on link "⌦ Delete" at bounding box center [608, 282] width 110 height 25
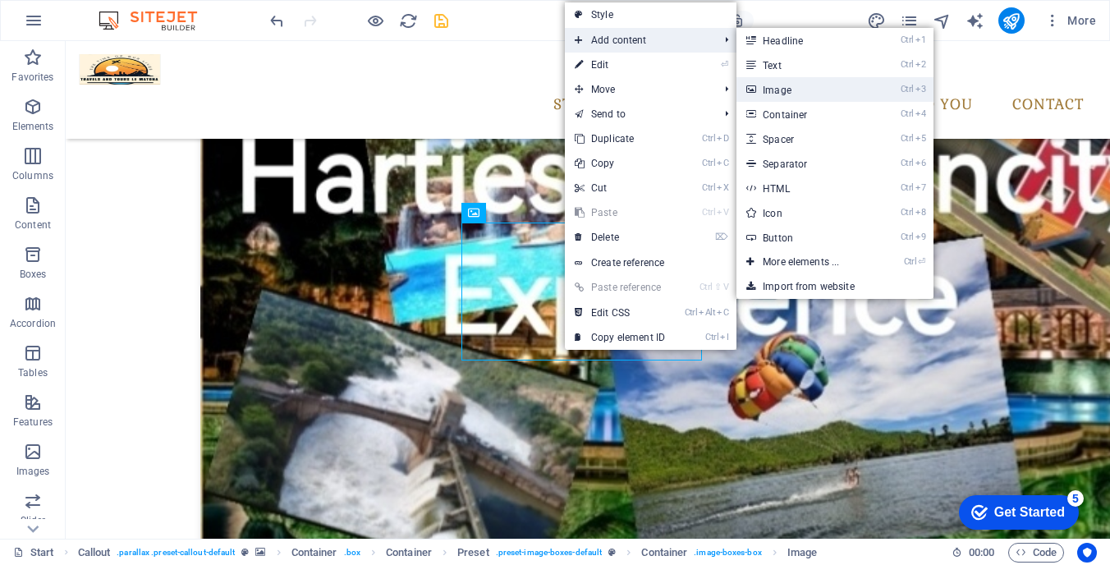
click at [773, 82] on link "Ctrl 3 Image" at bounding box center [803, 89] width 135 height 25
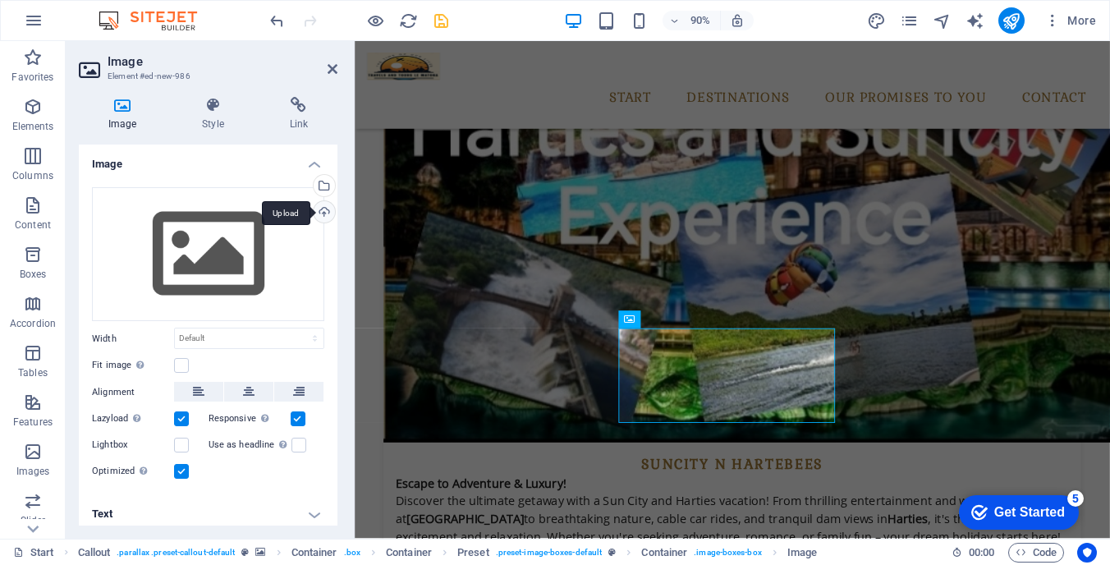
click at [319, 213] on div "Upload" at bounding box center [322, 213] width 25 height 25
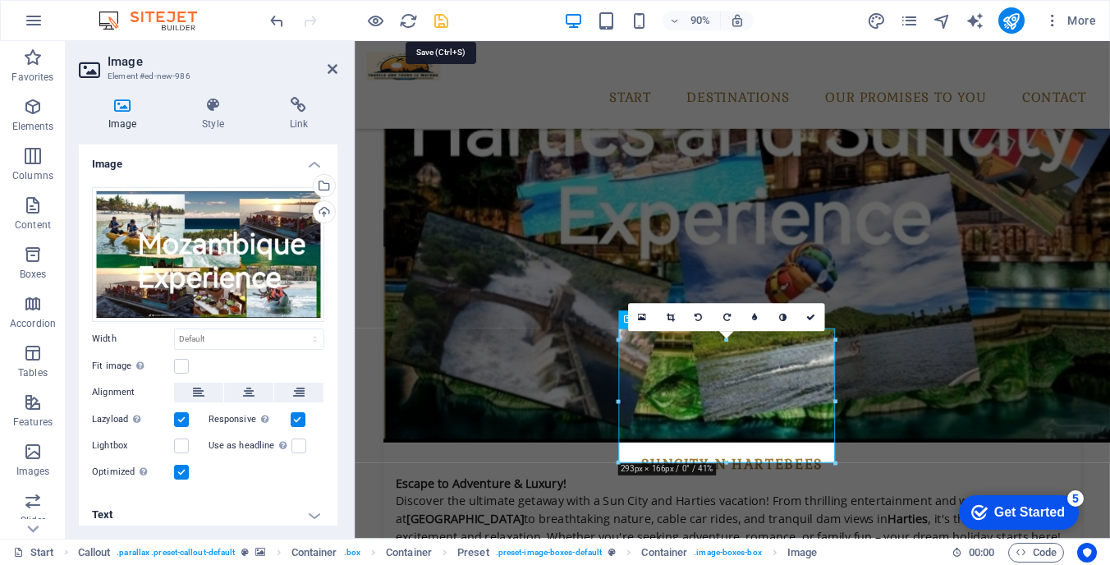
click at [437, 18] on icon "save" at bounding box center [441, 20] width 19 height 19
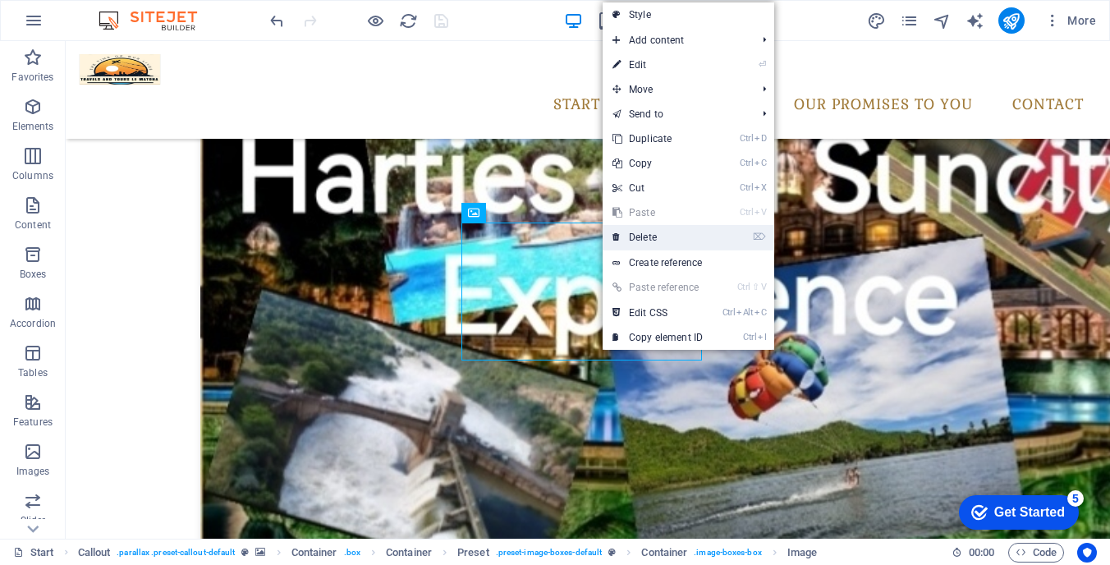
click at [648, 233] on link "⌦ Delete" at bounding box center [657, 237] width 110 height 25
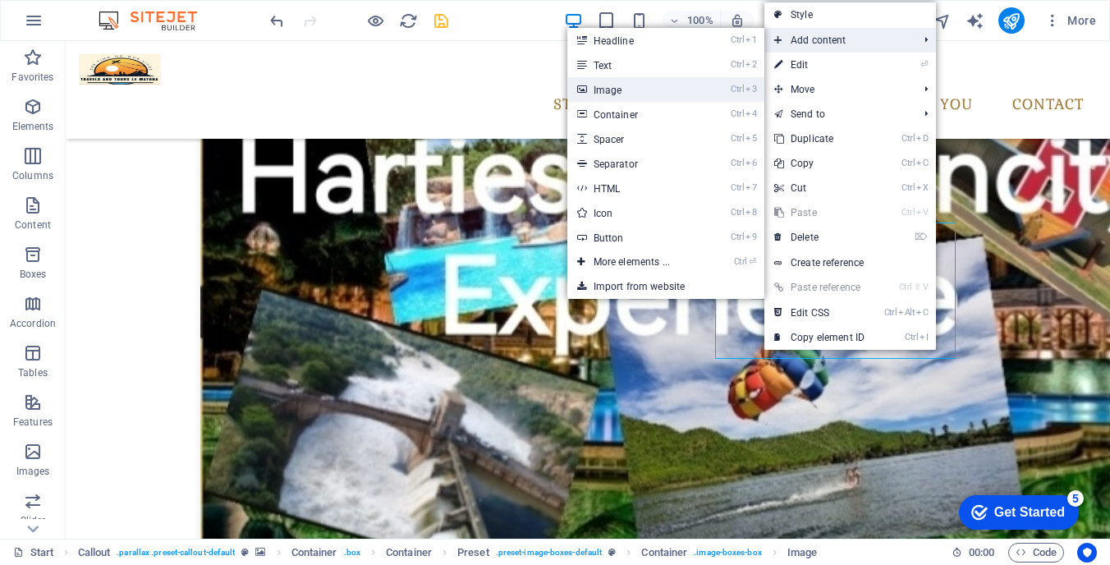
click at [667, 97] on link "Ctrl 3 Image" at bounding box center [634, 89] width 135 height 25
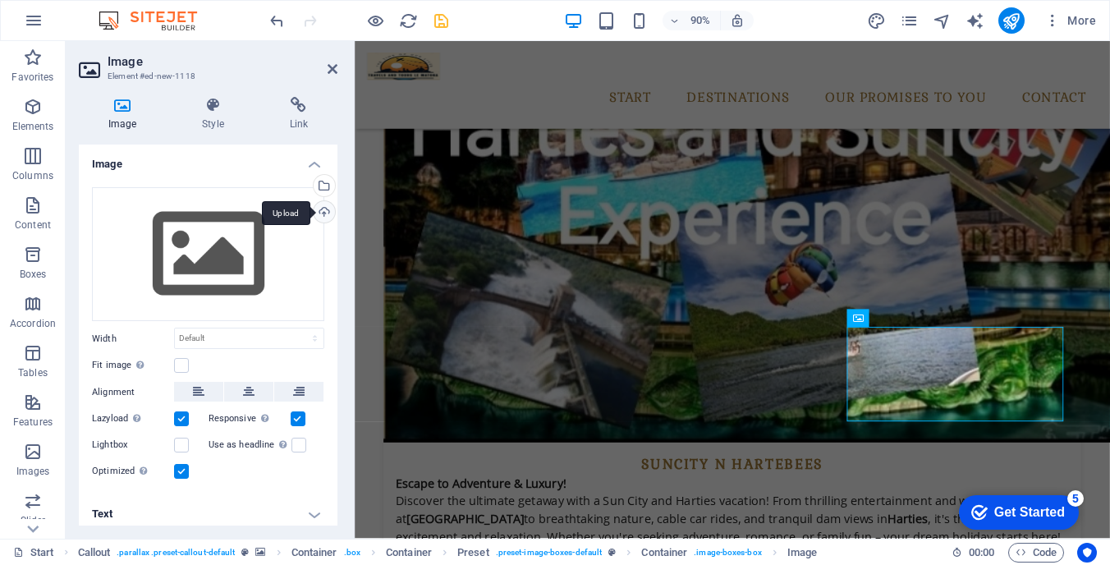
click at [318, 208] on div "Upload" at bounding box center [322, 213] width 25 height 25
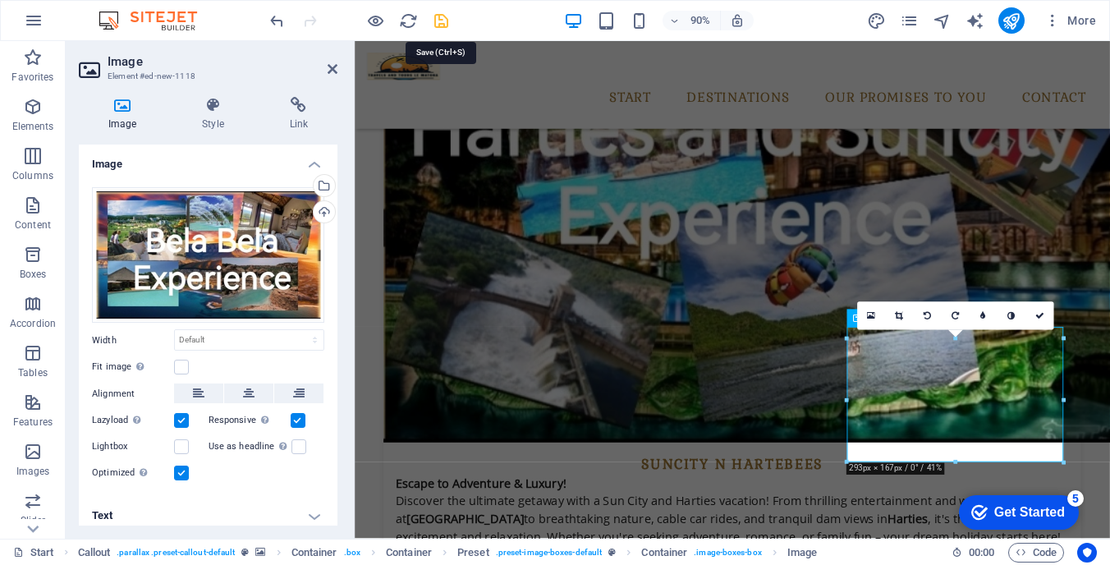
click at [437, 24] on icon "save" at bounding box center [441, 20] width 19 height 19
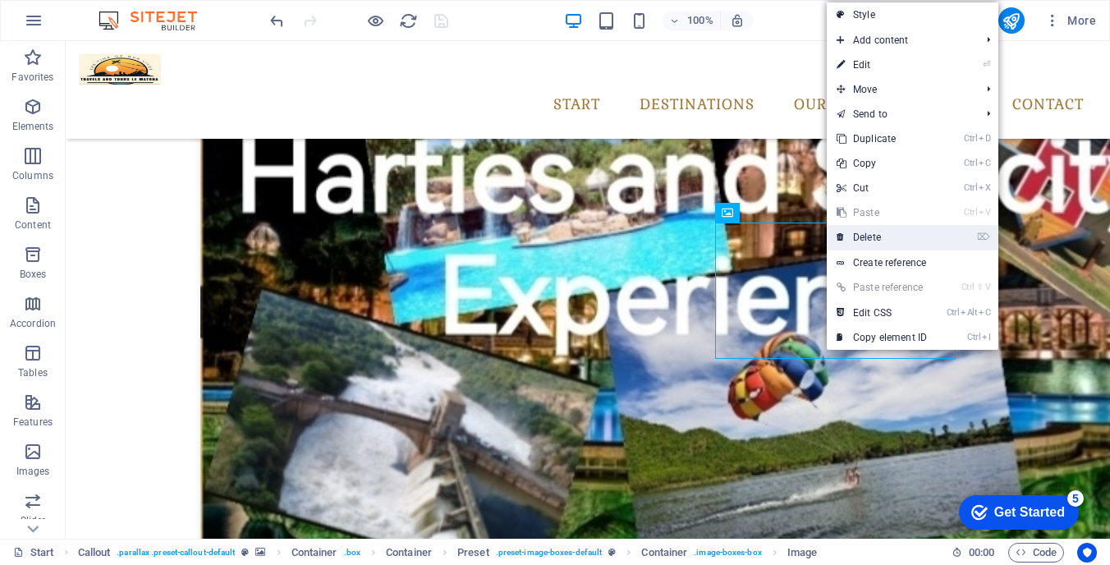
click at [881, 232] on link "⌦ Delete" at bounding box center [882, 237] width 110 height 25
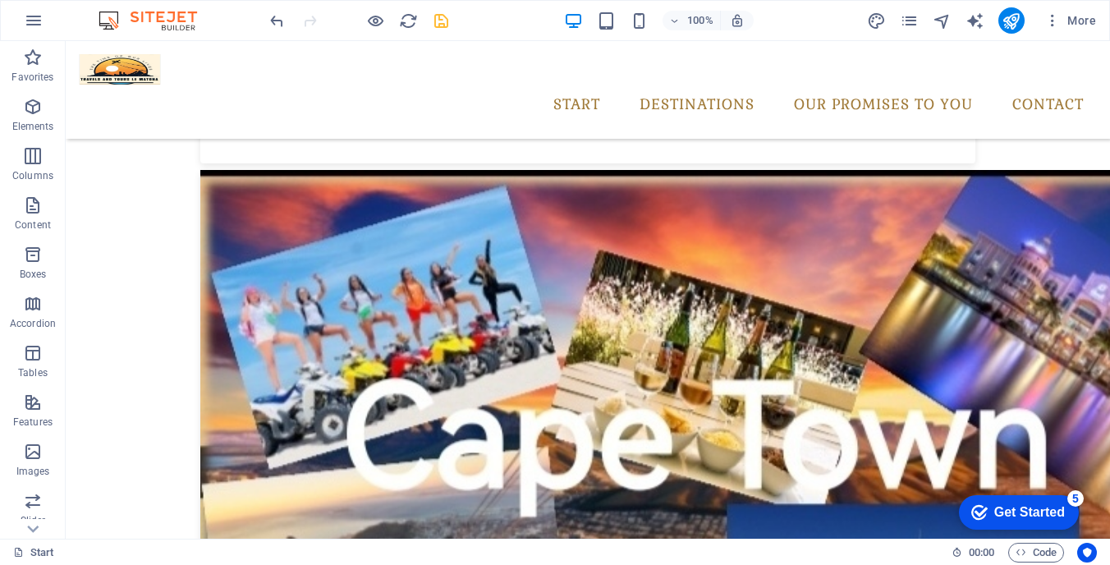
scroll to position [3150, 0]
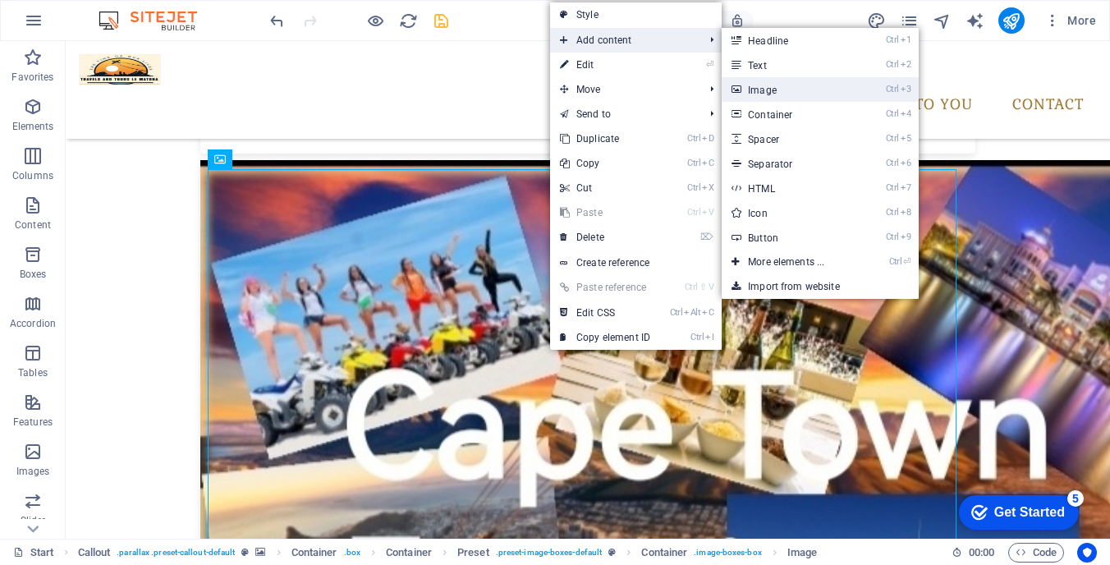
click at [771, 84] on link "Ctrl 3 Image" at bounding box center [788, 89] width 135 height 25
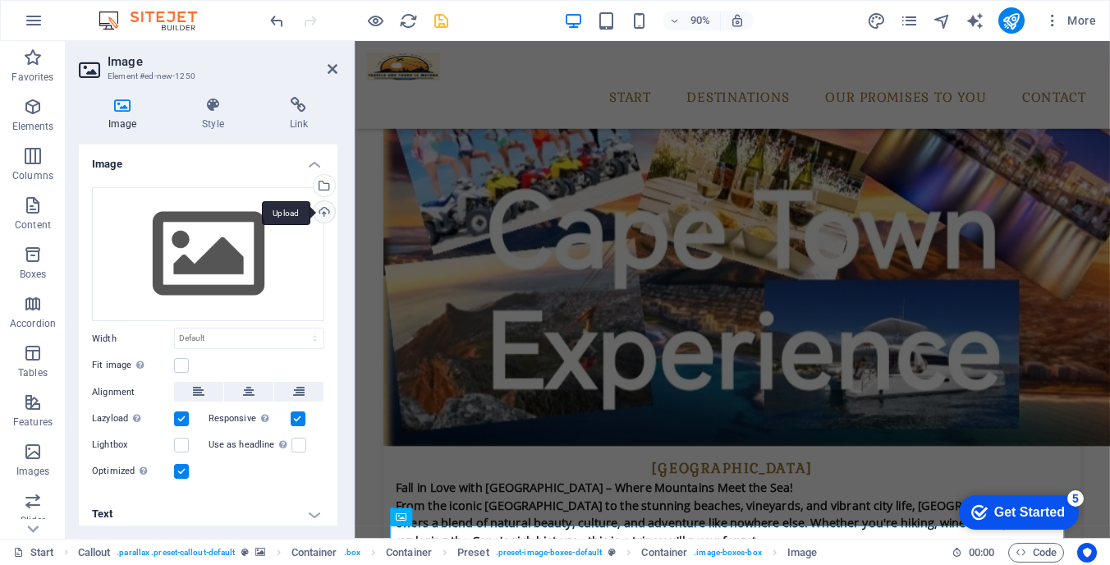
click at [321, 209] on div "Upload" at bounding box center [322, 213] width 25 height 25
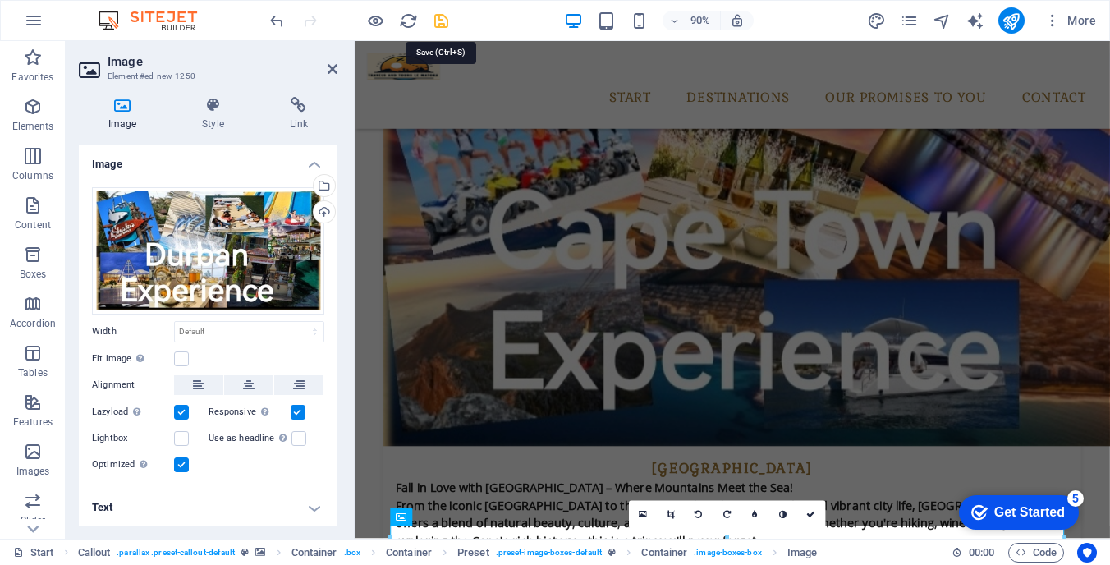
click at [445, 21] on icon "save" at bounding box center [441, 20] width 19 height 19
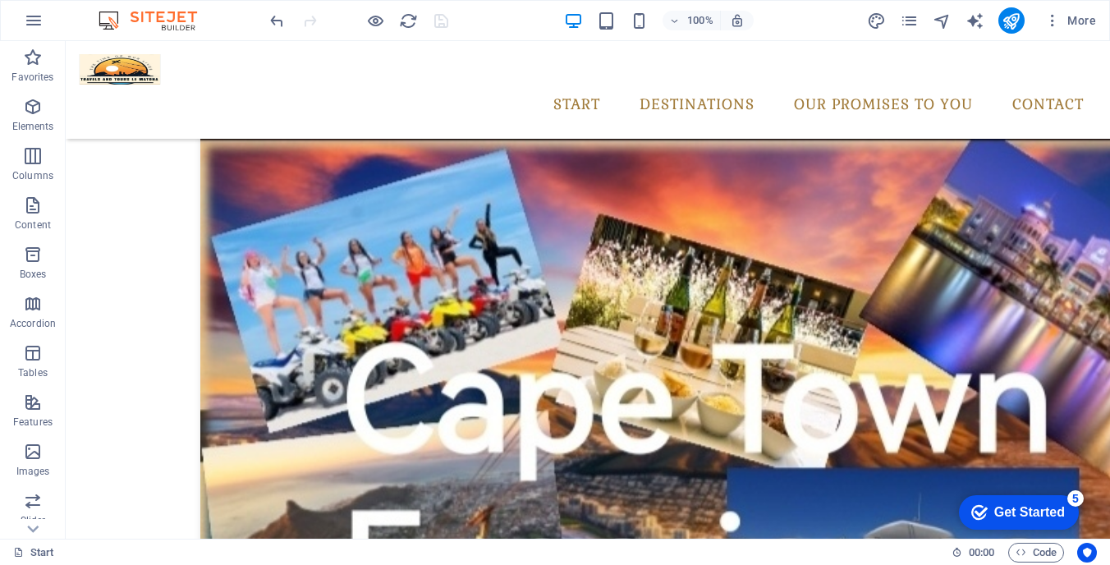
scroll to position [3165, 0]
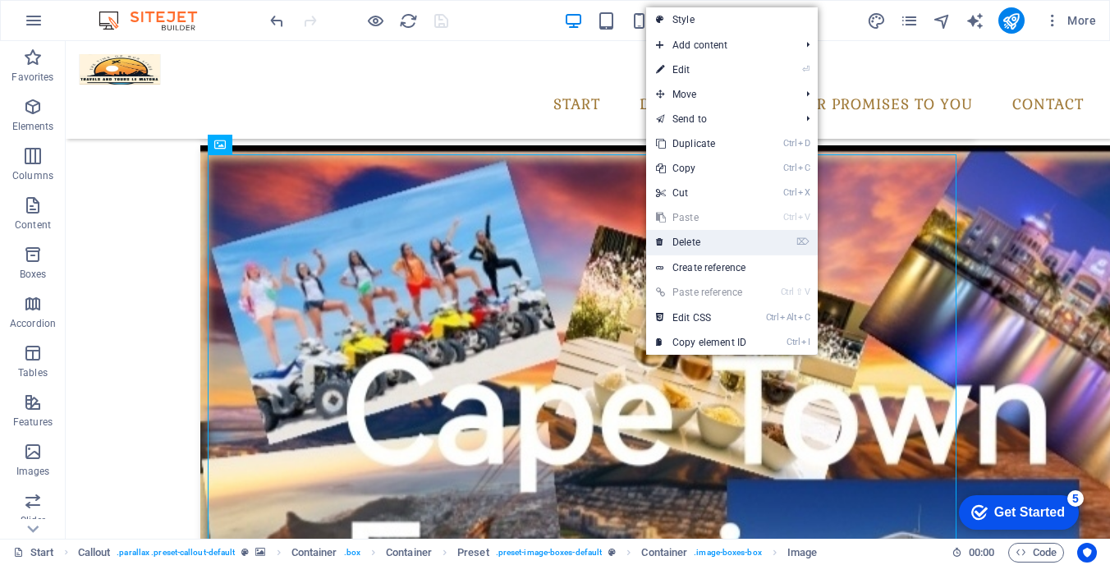
click at [700, 240] on link "⌦ Delete" at bounding box center [701, 242] width 110 height 25
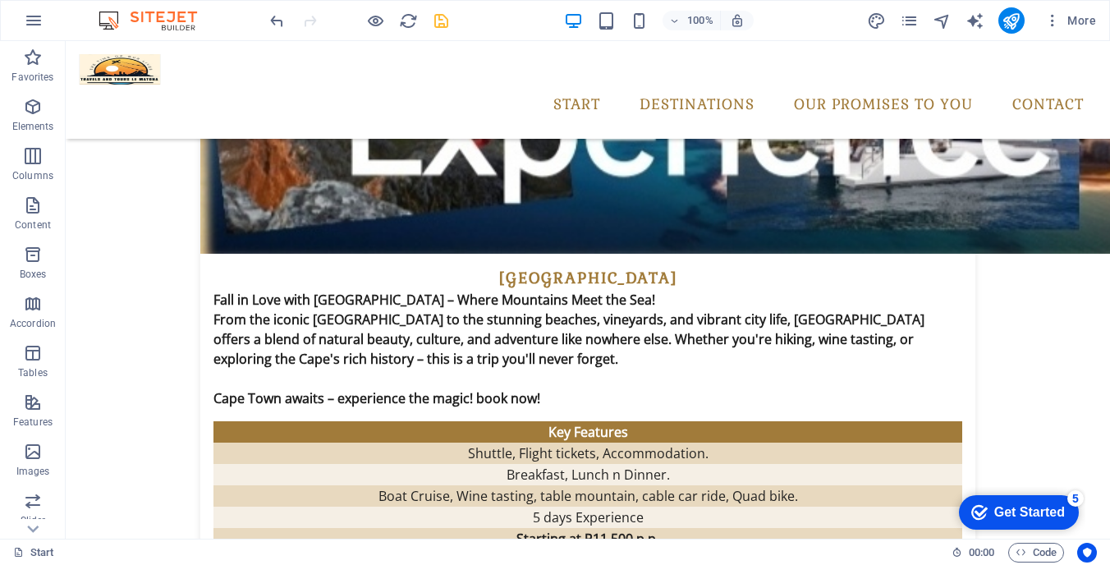
scroll to position [3631, 0]
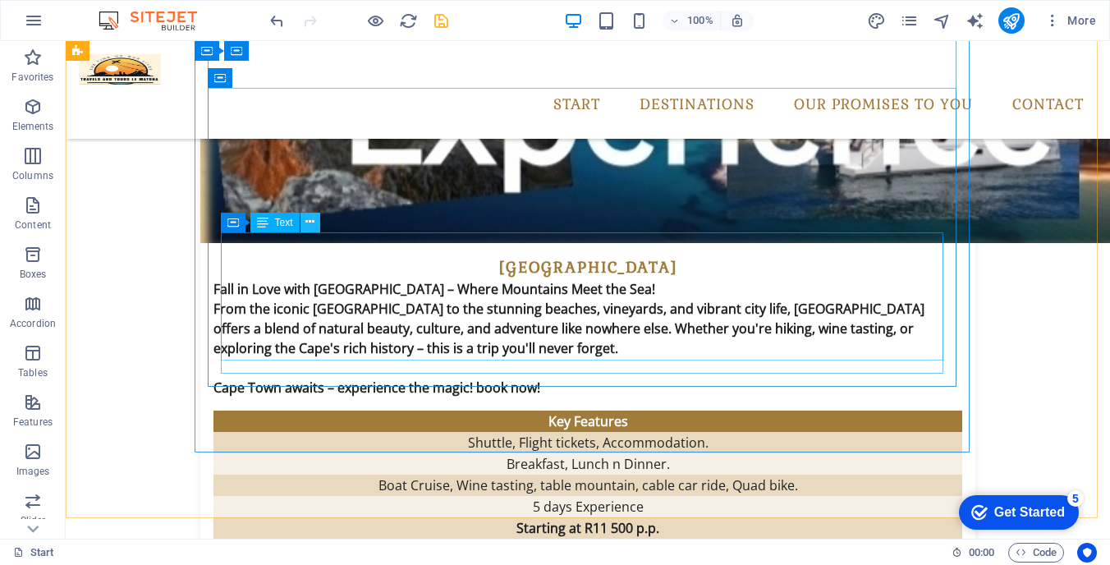
click at [312, 225] on icon at bounding box center [309, 221] width 9 height 17
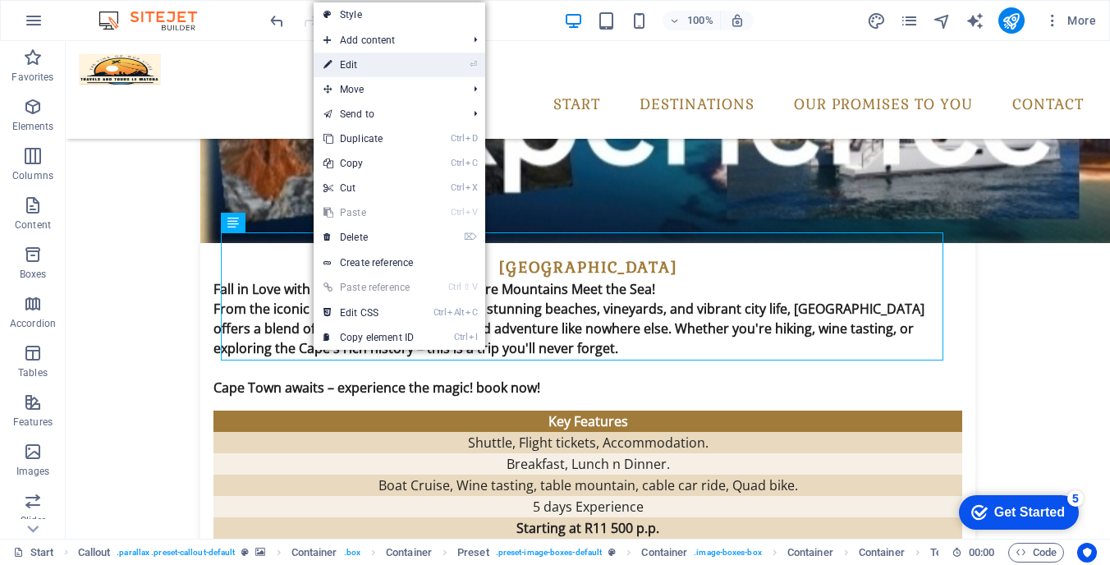
click at [383, 73] on link "⏎ Edit" at bounding box center [369, 65] width 110 height 25
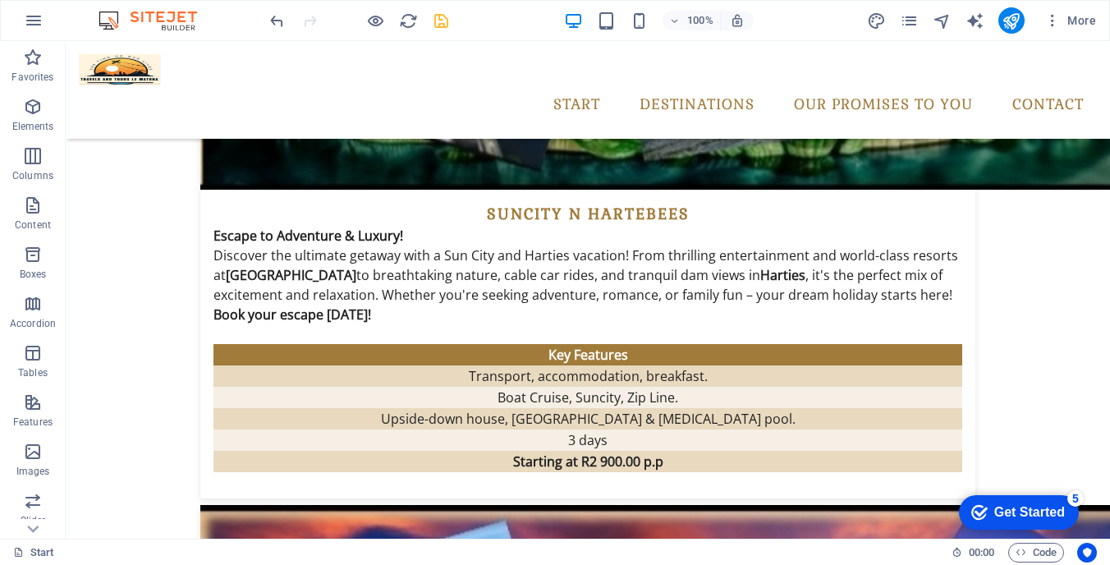
scroll to position [2859, 0]
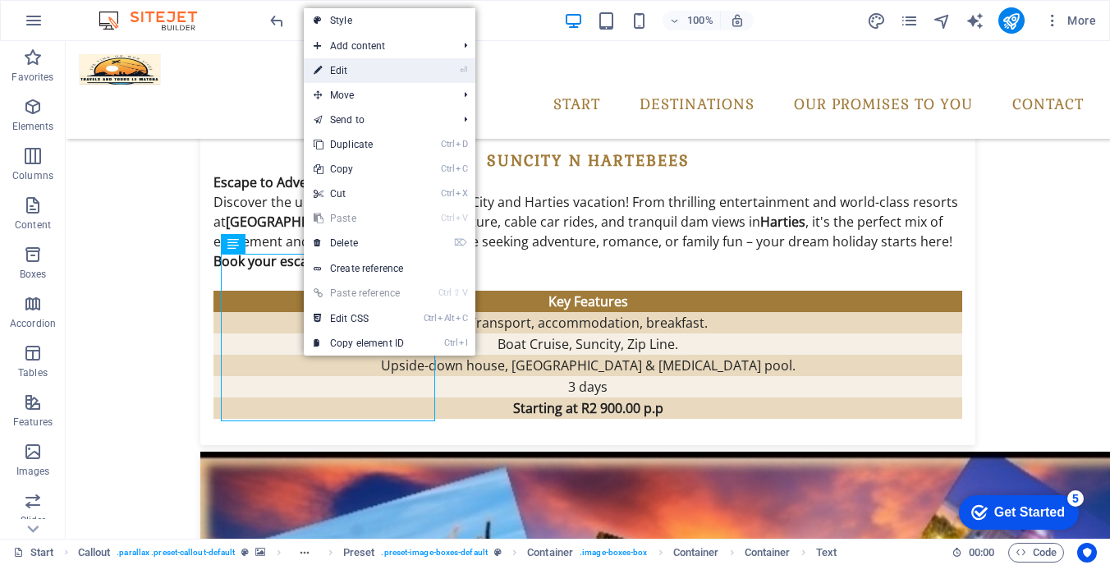
click at [359, 70] on link "⏎ Edit" at bounding box center [359, 70] width 110 height 25
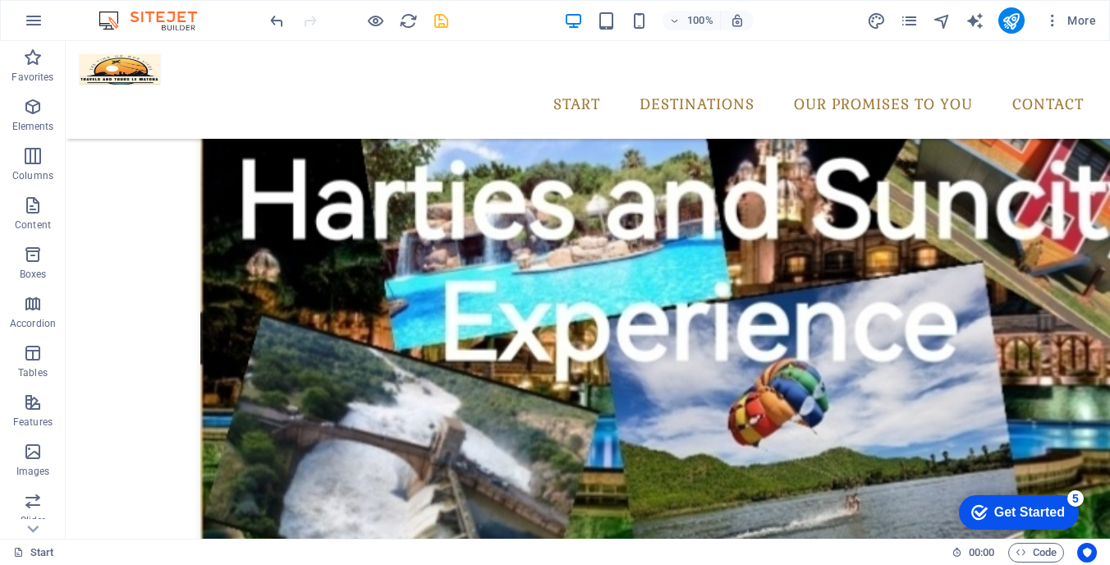
scroll to position [2340, 0]
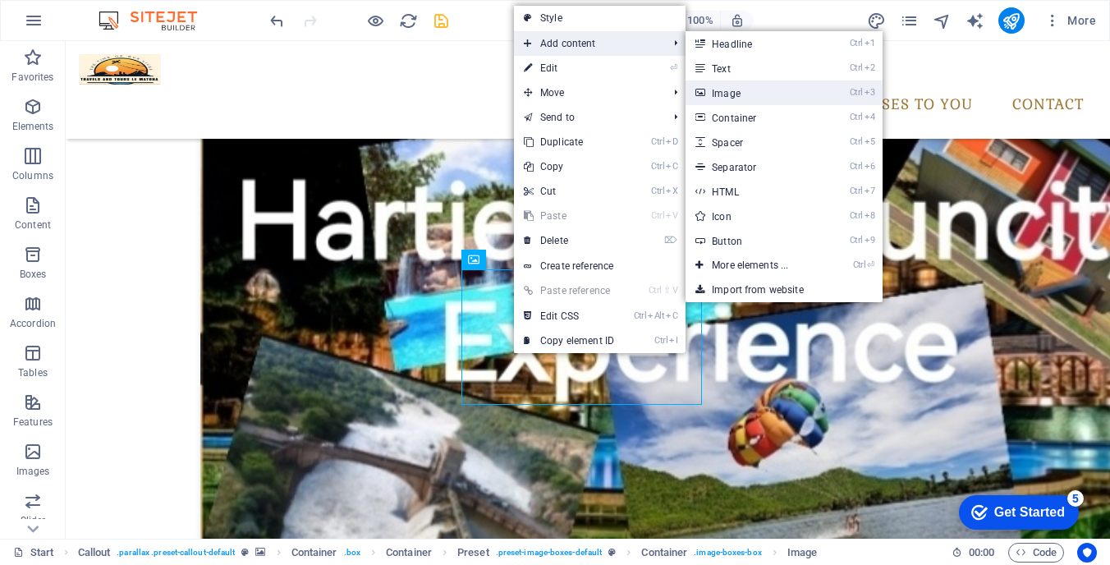
click at [730, 94] on link "Ctrl 3 Image" at bounding box center [752, 92] width 135 height 25
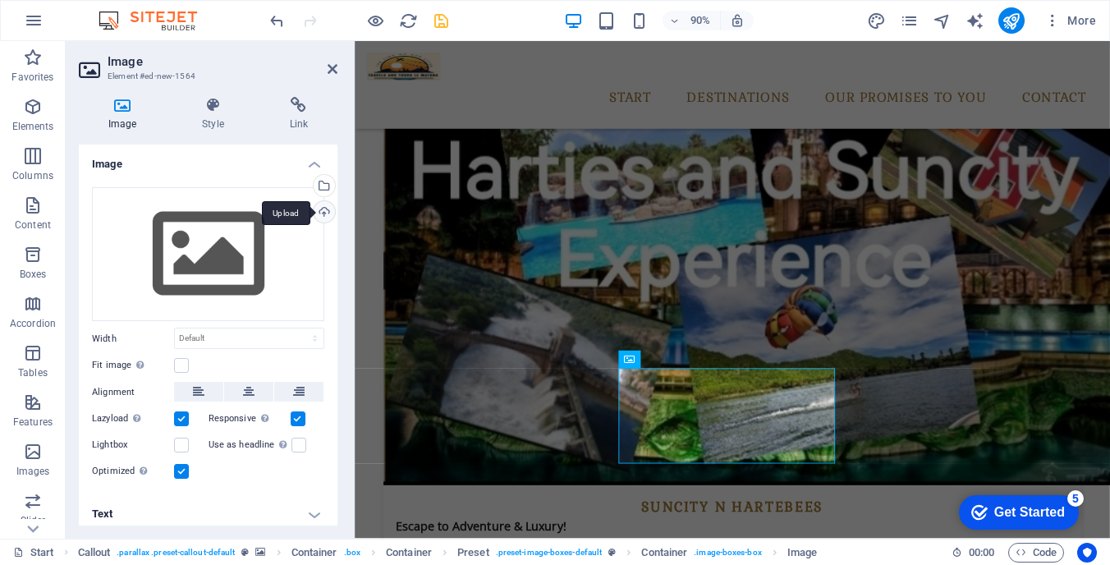
click at [323, 212] on div "Upload" at bounding box center [322, 213] width 25 height 25
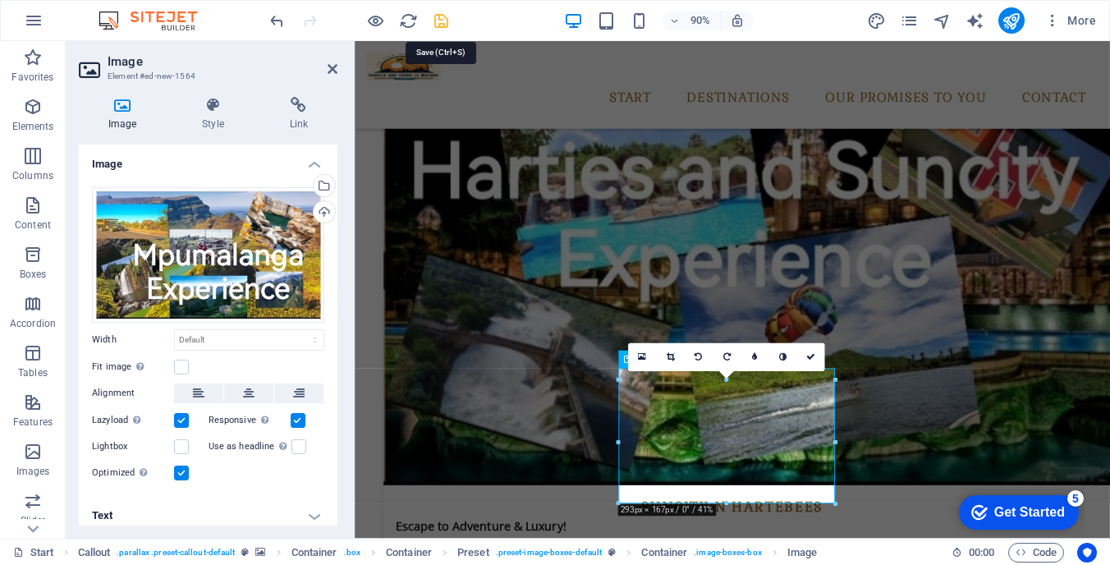
click at [442, 21] on icon "save" at bounding box center [441, 20] width 19 height 19
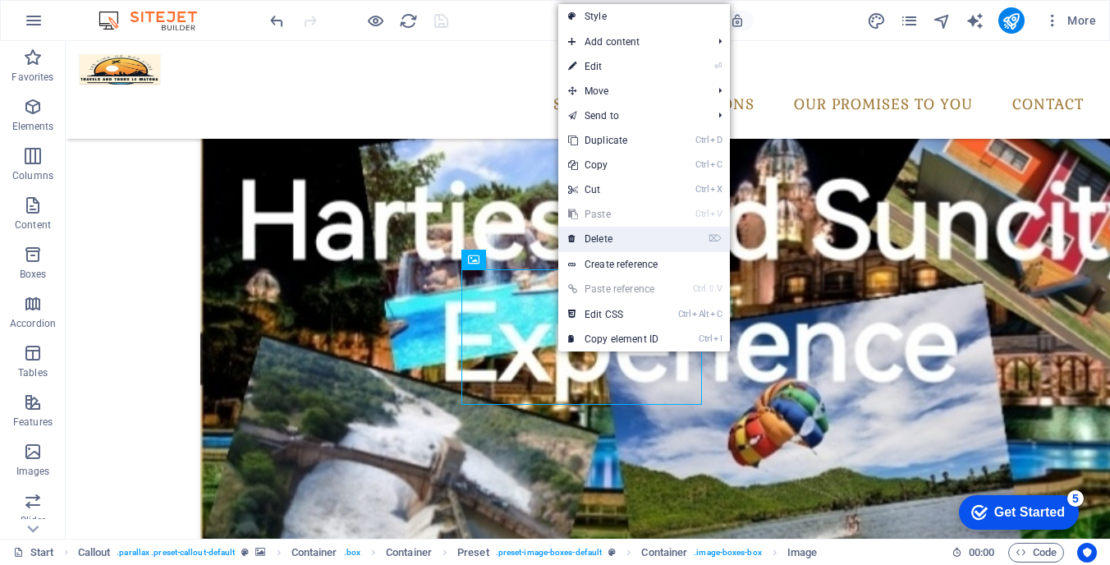
click at [634, 239] on link "⌦ Delete" at bounding box center [613, 239] width 110 height 25
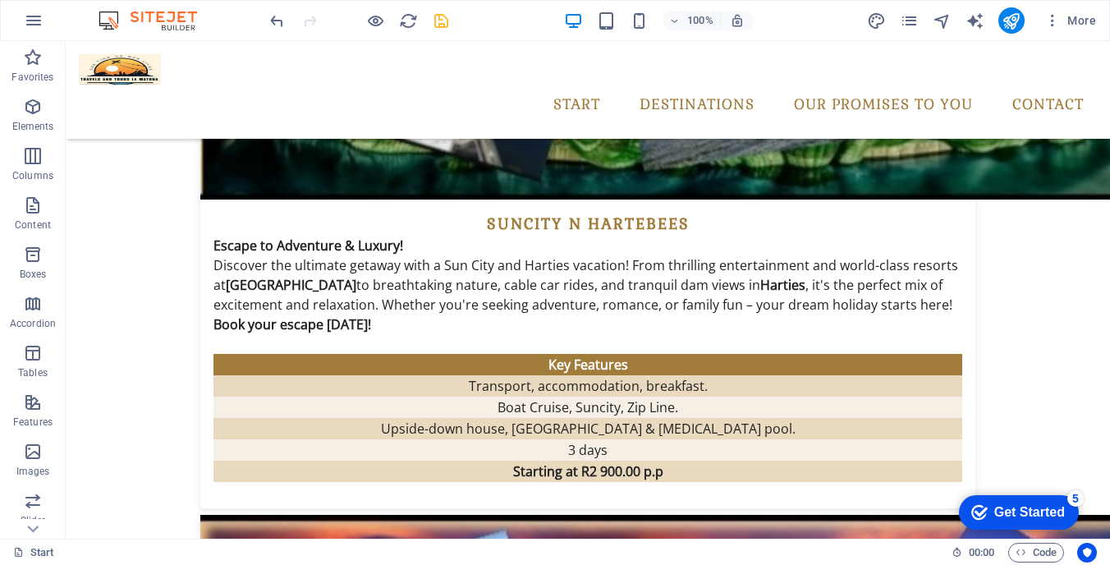
scroll to position [2806, 0]
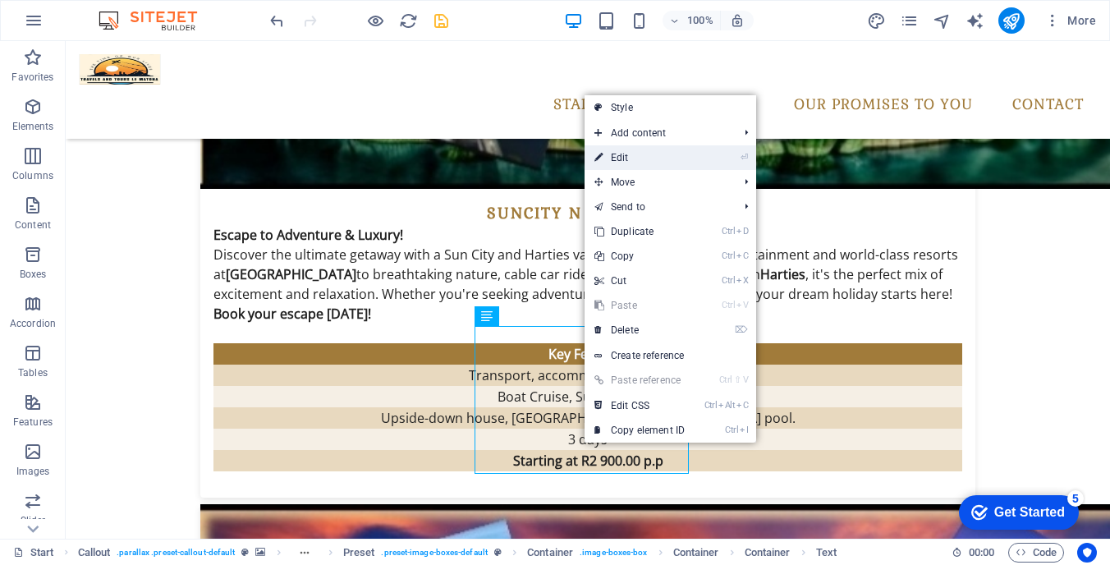
click at [634, 156] on link "⏎ Edit" at bounding box center [639, 157] width 110 height 25
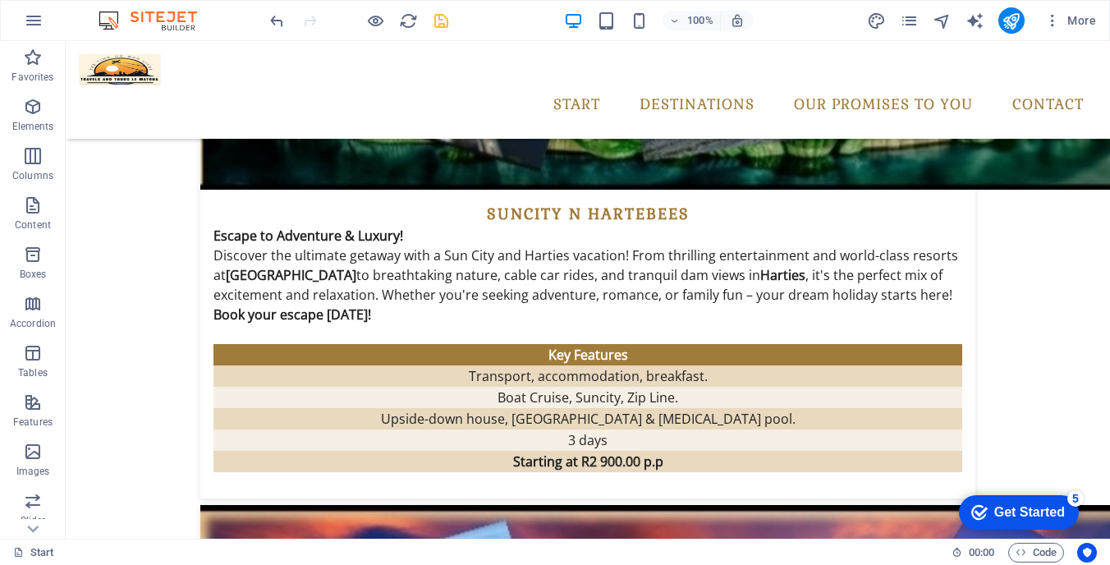
scroll to position [2869, 0]
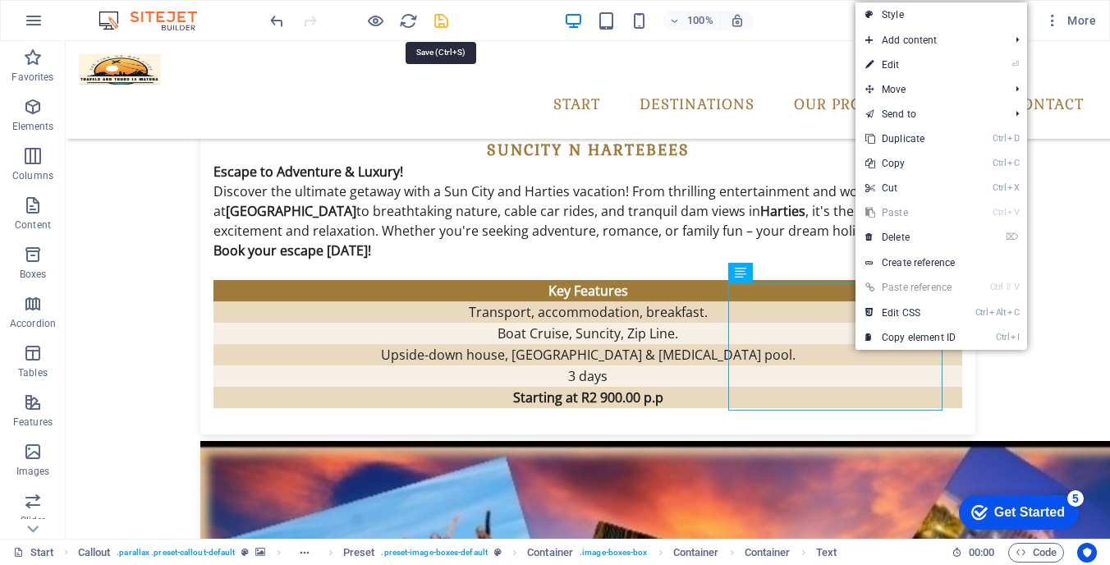
click at [443, 18] on icon "save" at bounding box center [441, 20] width 19 height 19
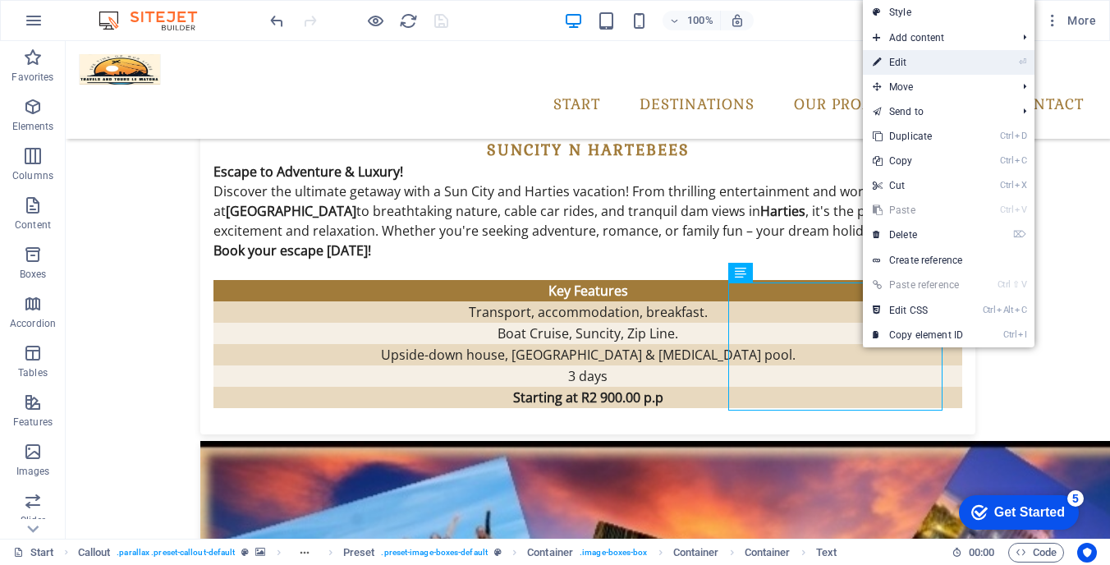
click at [912, 56] on link "⏎ Edit" at bounding box center [918, 62] width 110 height 25
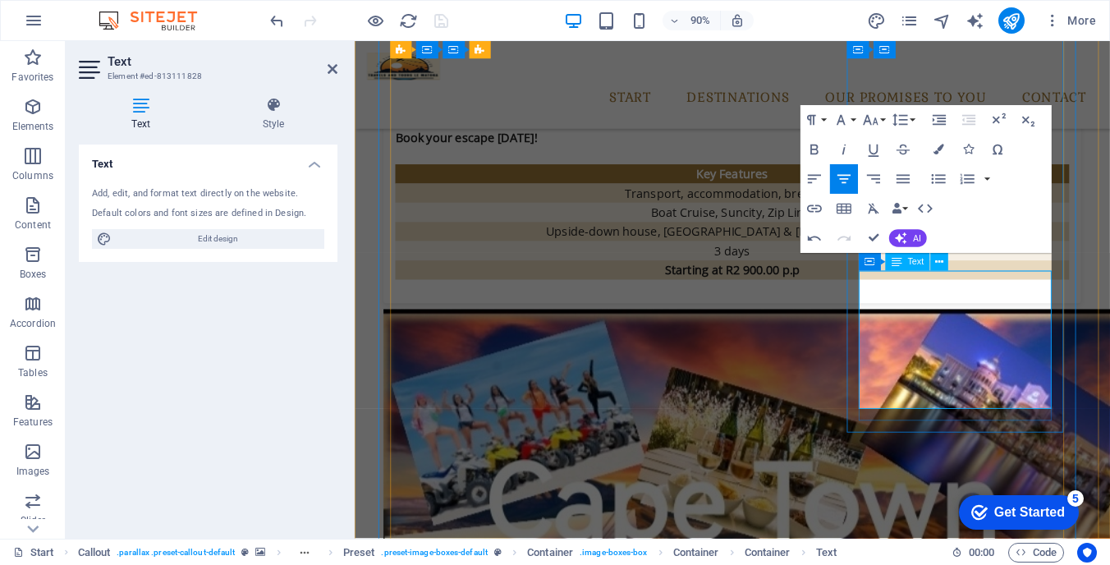
scroll to position [2830, 0]
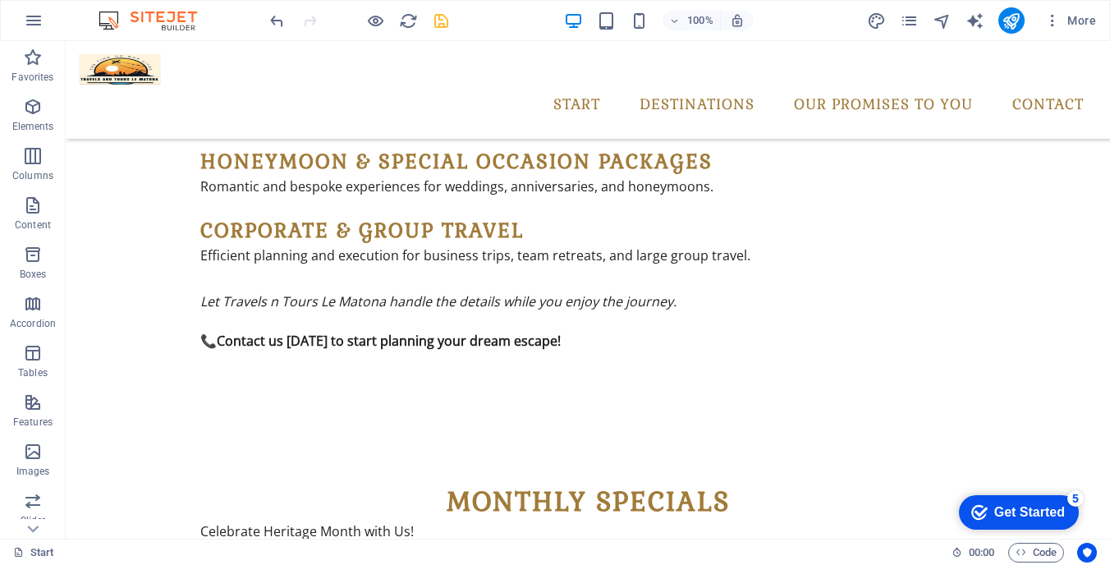
scroll to position [1832, 0]
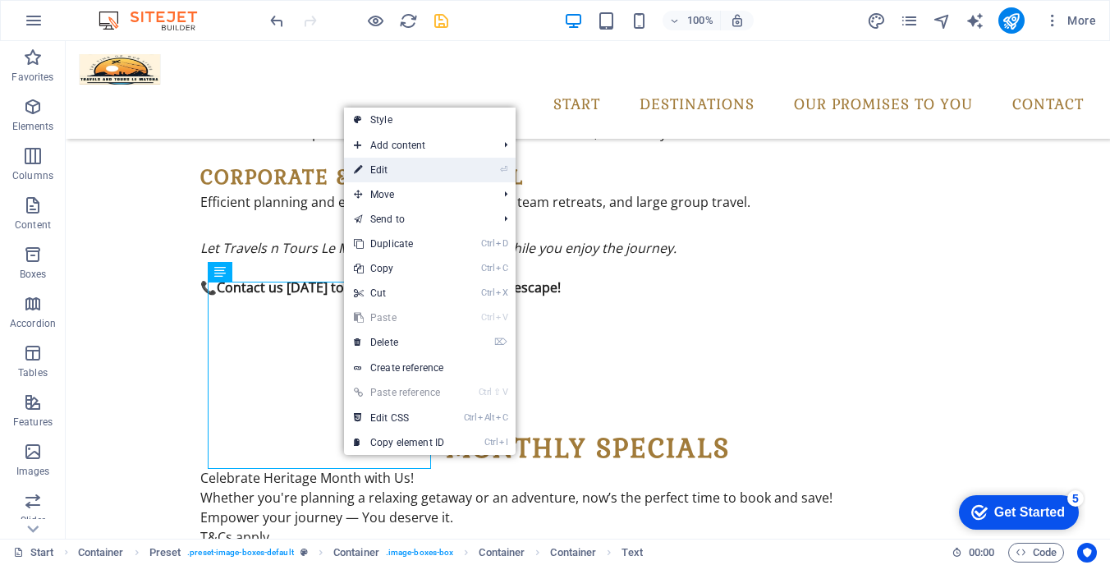
click at [419, 167] on link "⏎ Edit" at bounding box center [399, 170] width 110 height 25
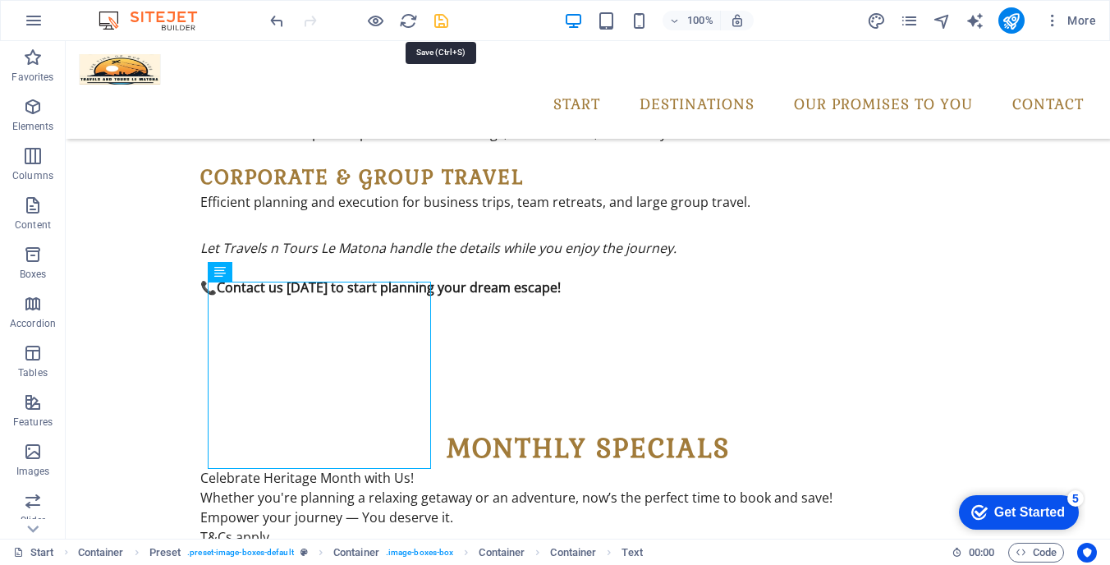
click at [442, 19] on icon "save" at bounding box center [441, 20] width 19 height 19
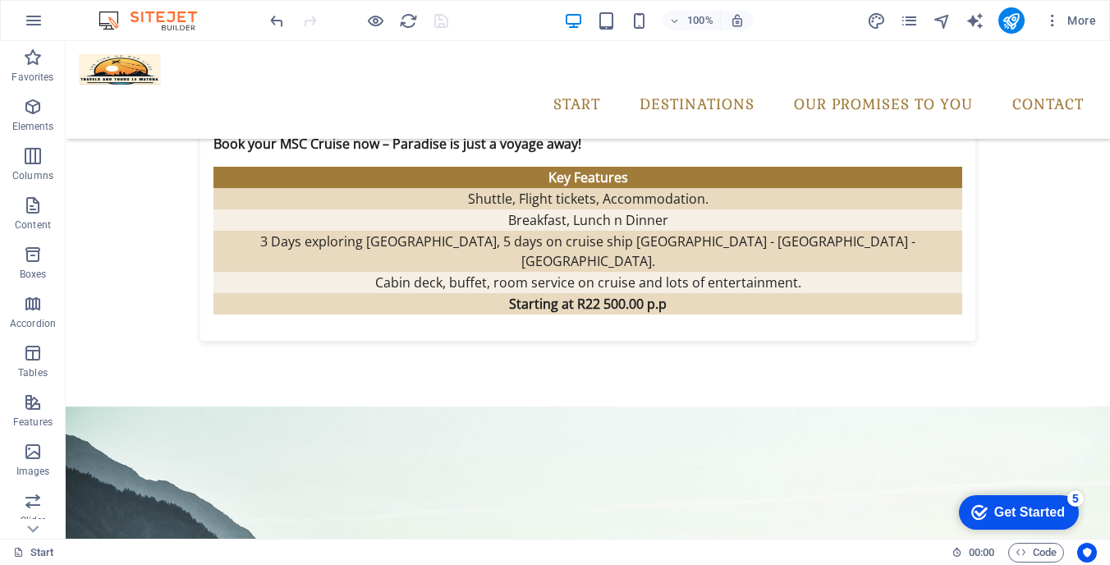
scroll to position [4426, 0]
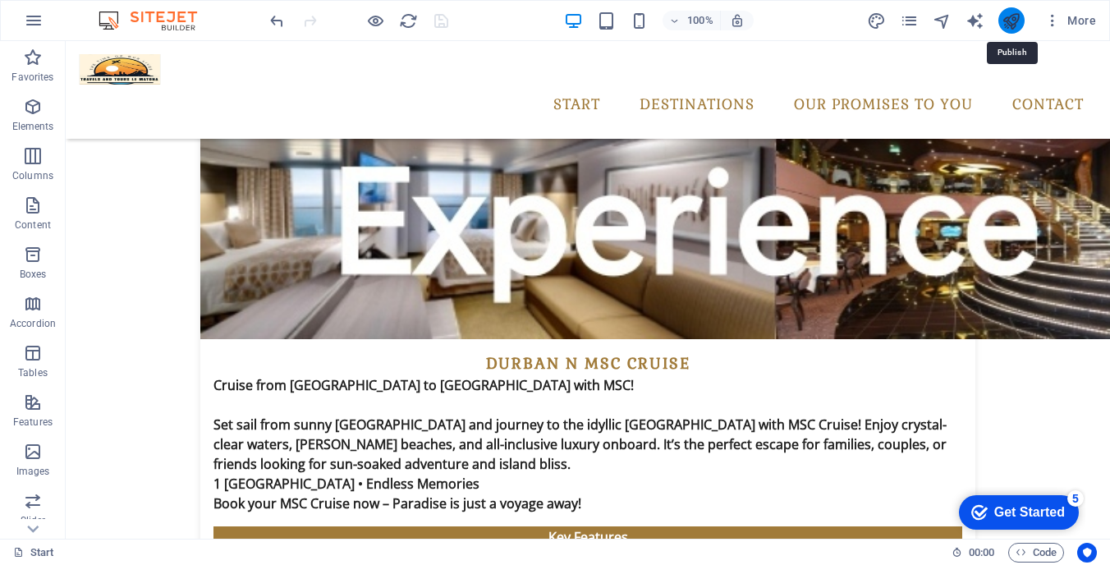
click at [1005, 13] on icon "publish" at bounding box center [1010, 20] width 19 height 19
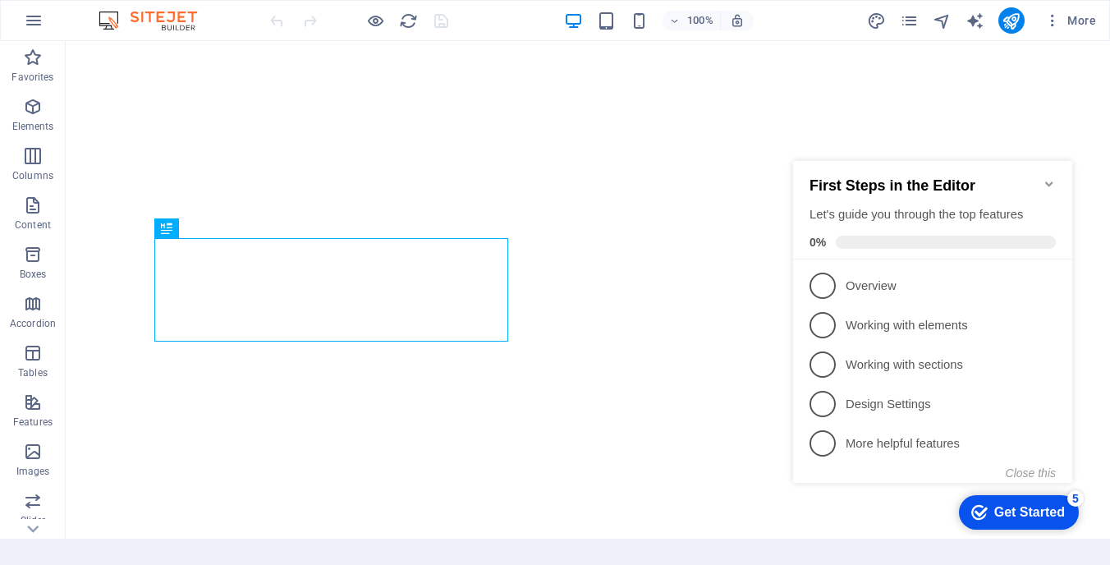
click at [1049, 181] on icon "Minimize checklist" at bounding box center [1048, 183] width 7 height 5
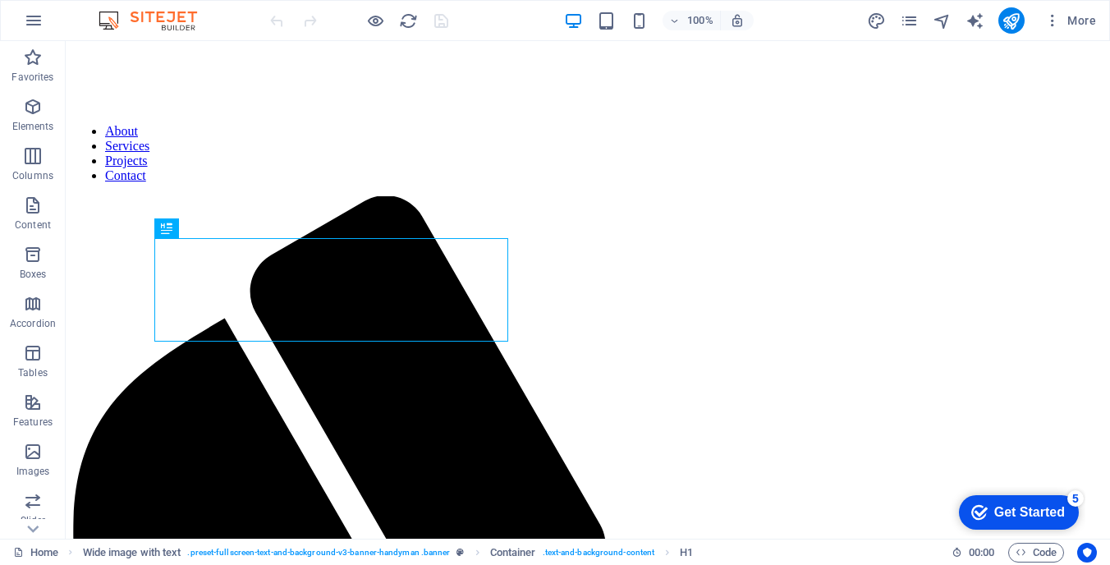
scroll to position [405, 0]
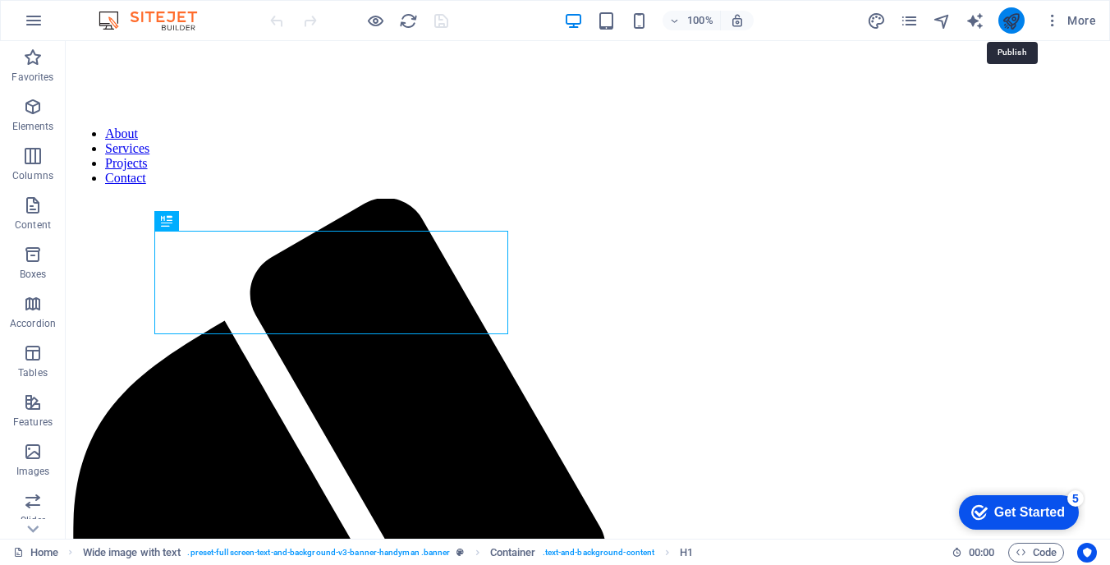
click at [1014, 14] on icon "publish" at bounding box center [1010, 20] width 19 height 19
